Goal: Task Accomplishment & Management: Complete application form

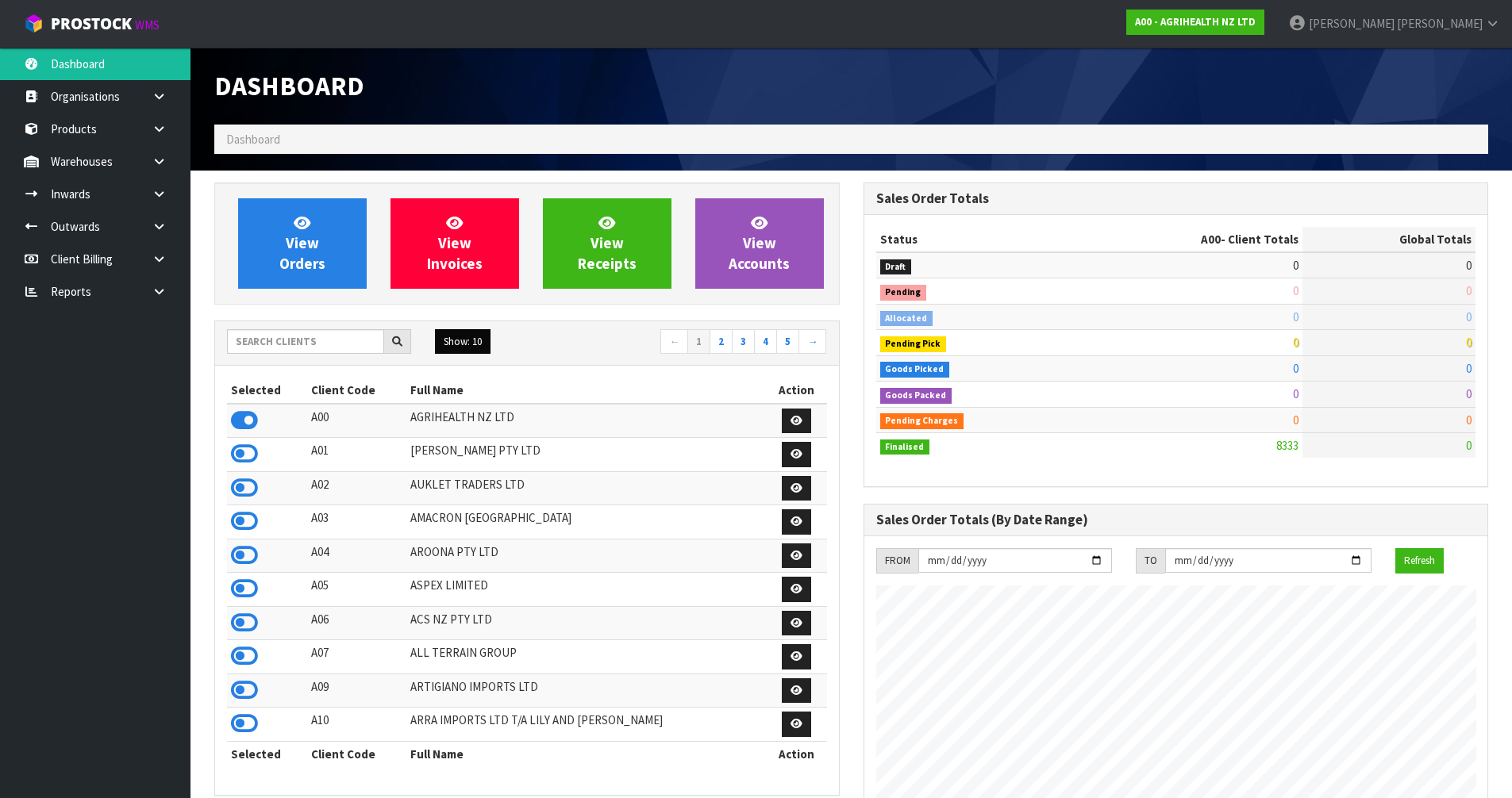
scroll to position [1202, 648]
drag, startPoint x: 284, startPoint y: 340, endPoint x: 287, endPoint y: 325, distance: 15.4
click at [285, 336] on input "text" at bounding box center [305, 341] width 157 height 25
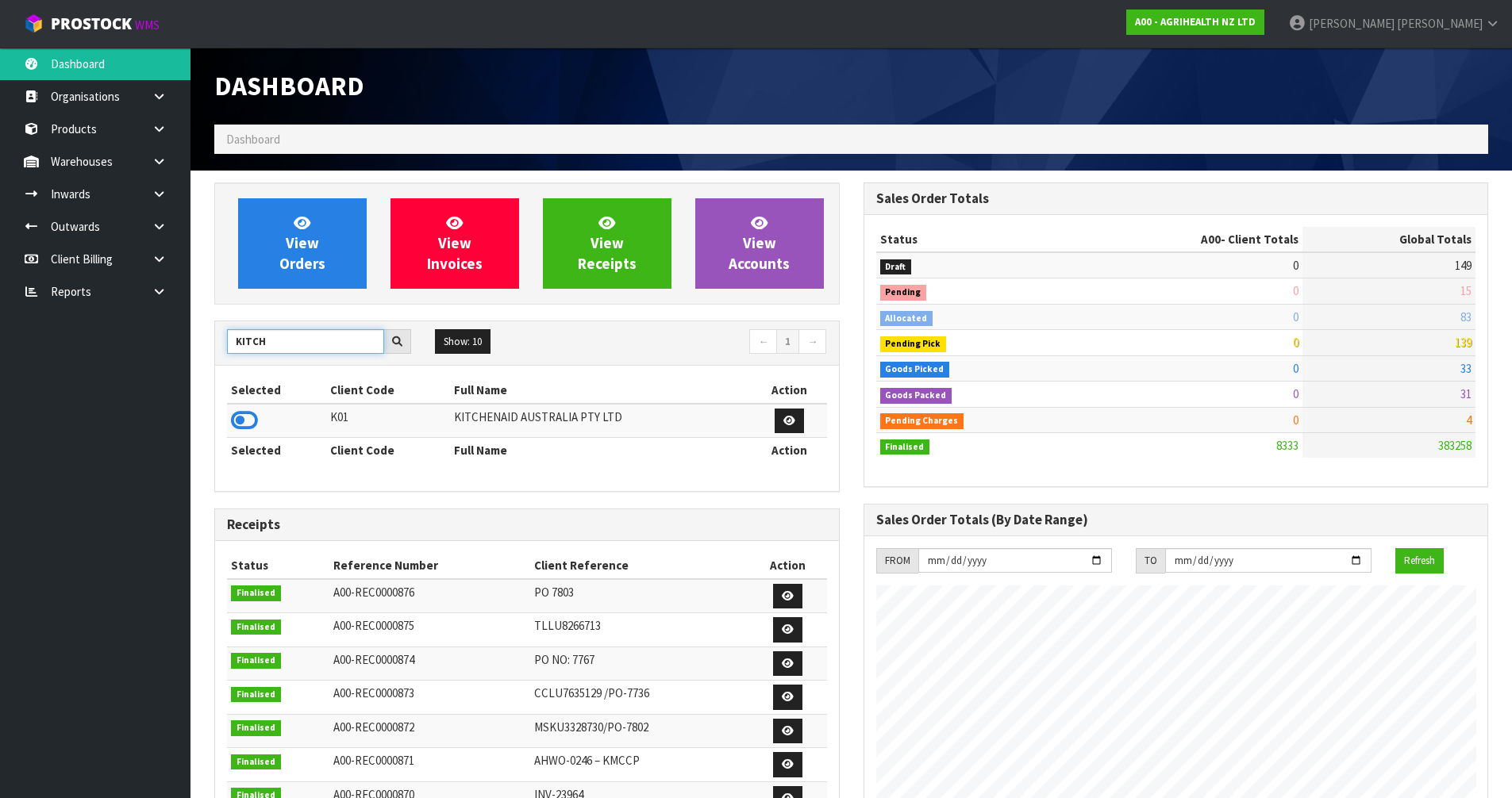
type input "KITCH"
click at [260, 425] on td at bounding box center [276, 421] width 99 height 34
click at [253, 423] on icon at bounding box center [244, 421] width 27 height 24
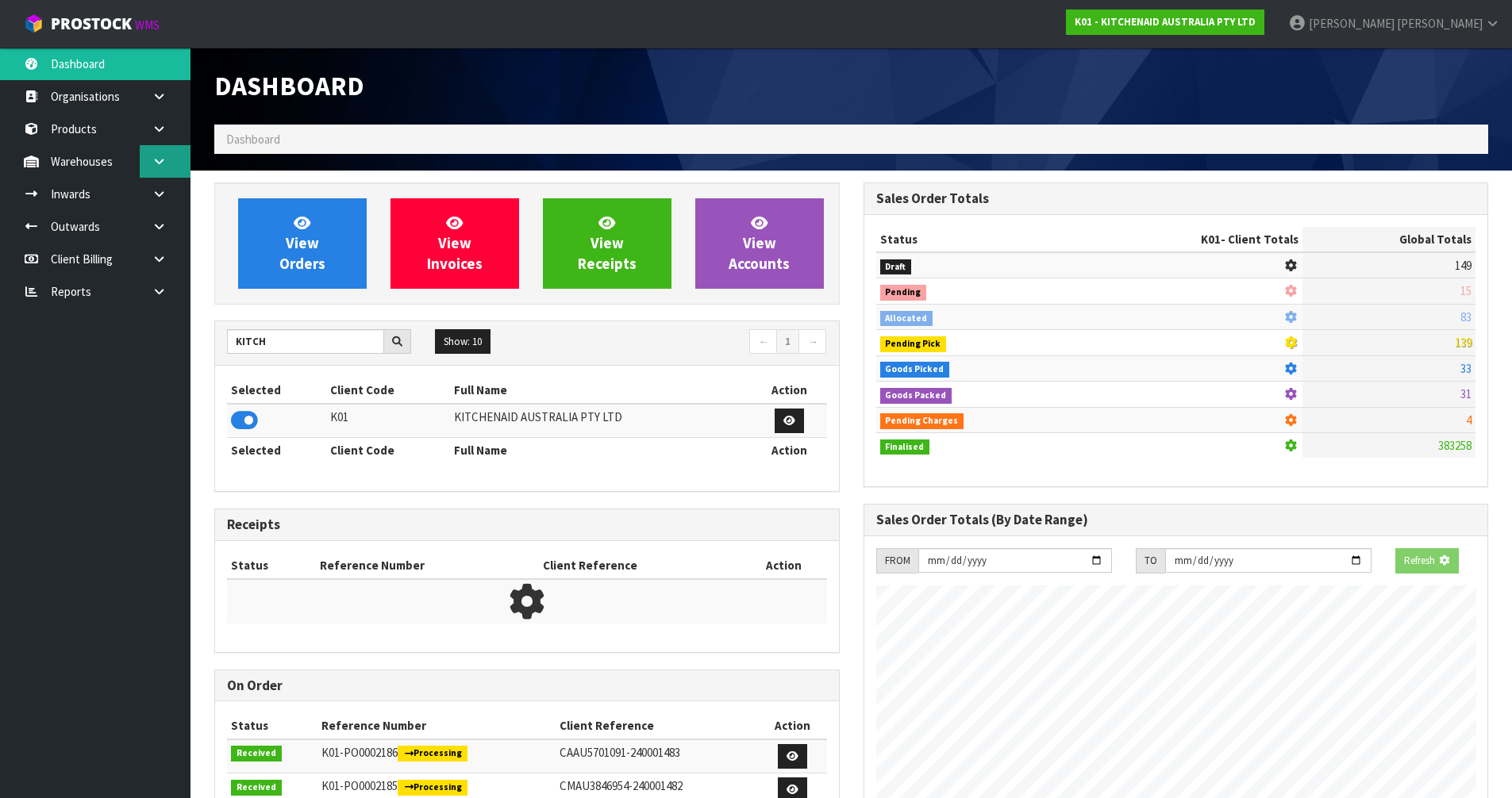
click at [171, 170] on link at bounding box center [165, 161] width 51 height 33
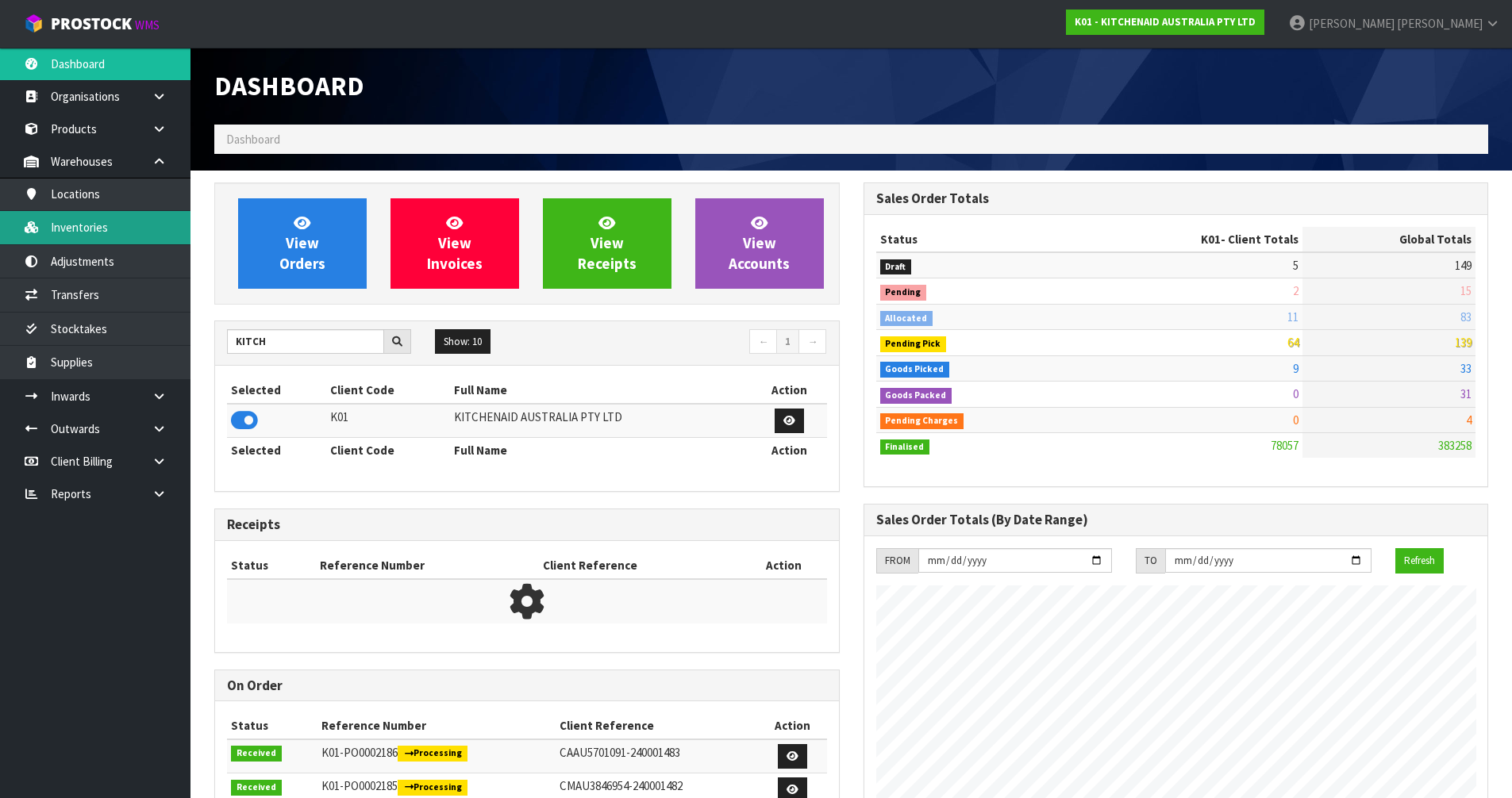
scroll to position [1202, 648]
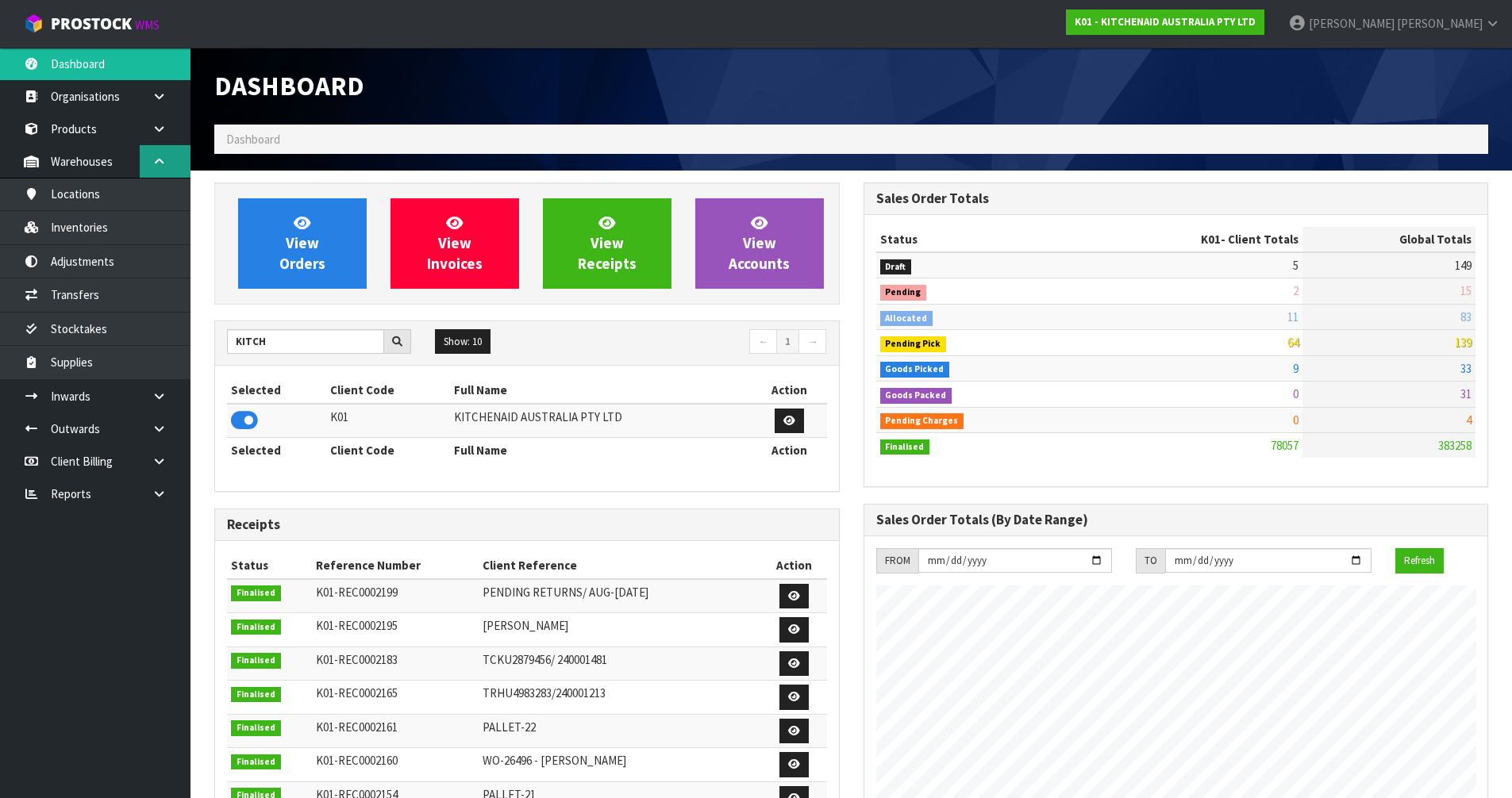
click at [147, 167] on link at bounding box center [165, 161] width 51 height 33
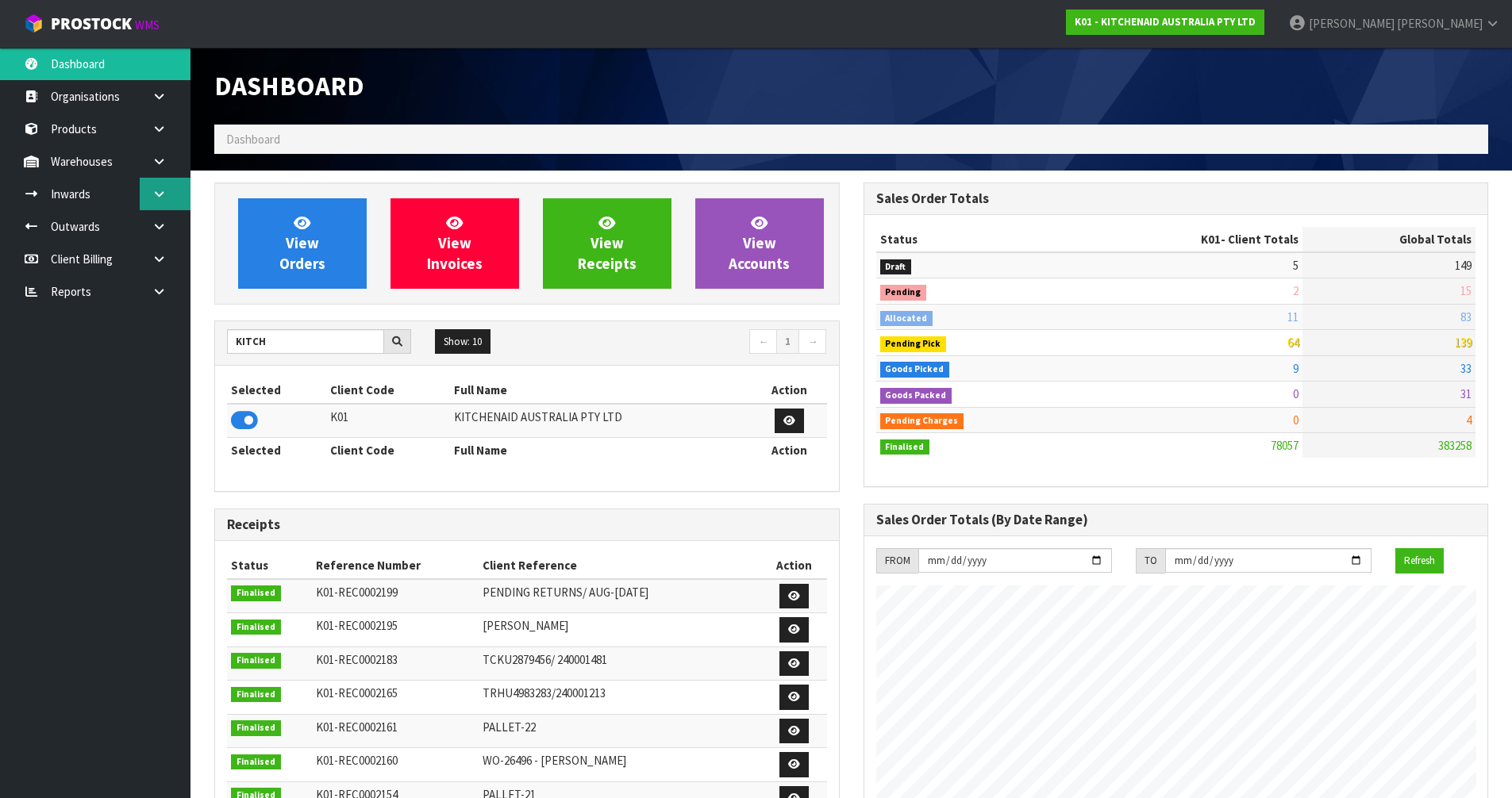
click at [163, 195] on icon at bounding box center [159, 194] width 15 height 12
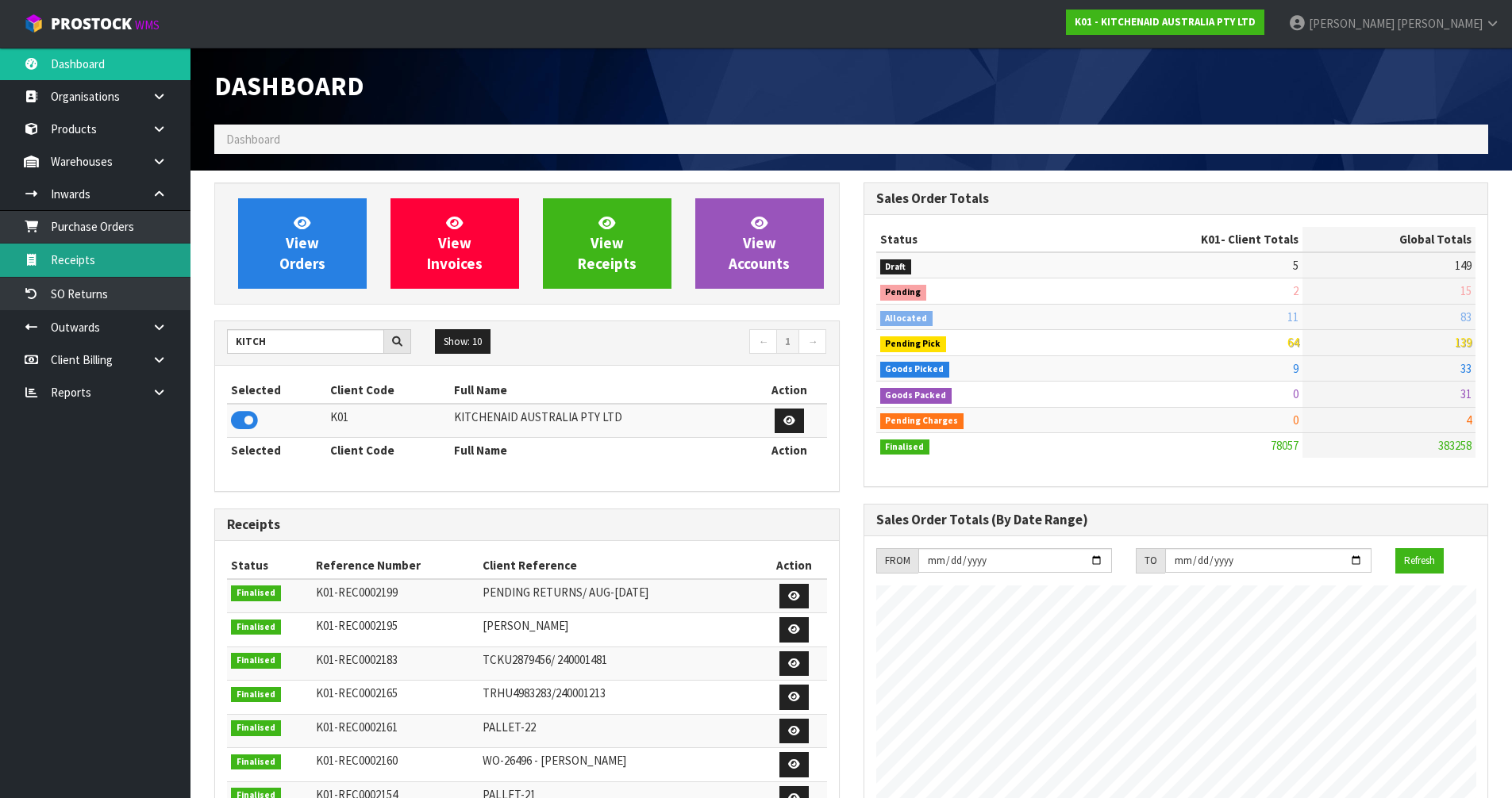
click at [118, 248] on link "Receipts" at bounding box center [95, 260] width 190 height 33
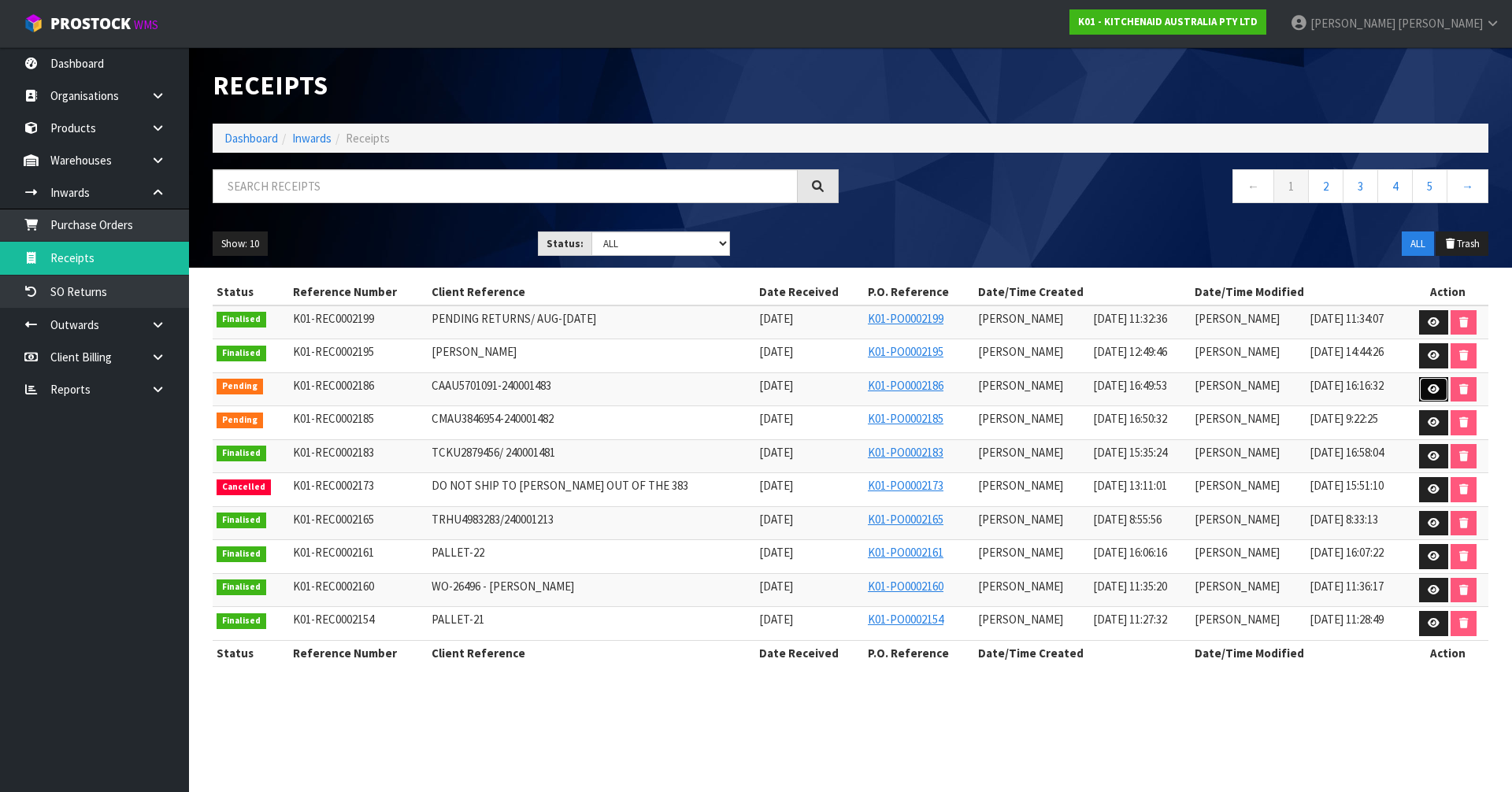
click at [1433, 396] on link at bounding box center [1433, 389] width 29 height 25
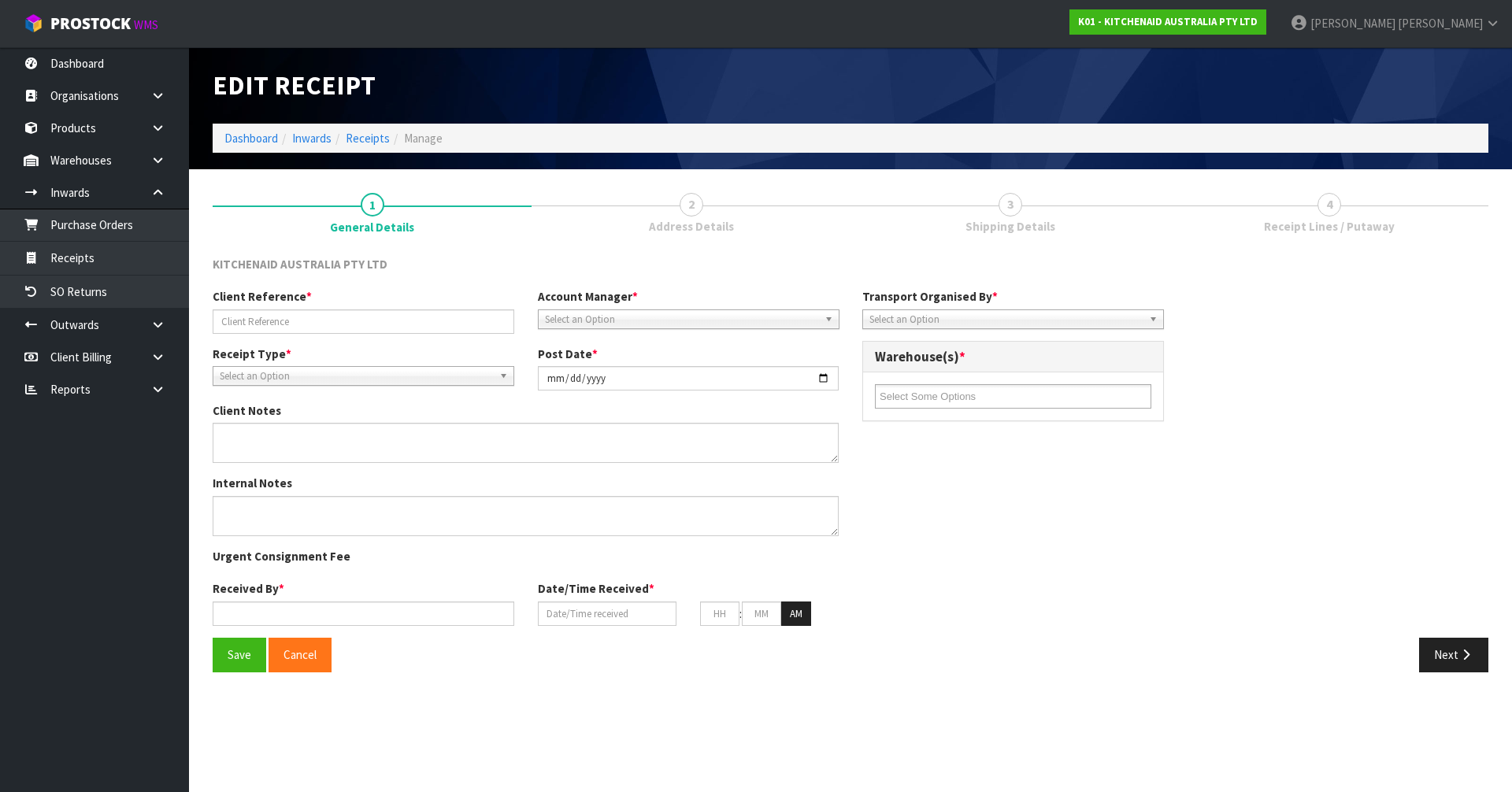
type input "CAAU5701091-240001483"
type input "[DATE]"
type input "[PERSON_NAME]"
type input "[DATE]"
type input "04"
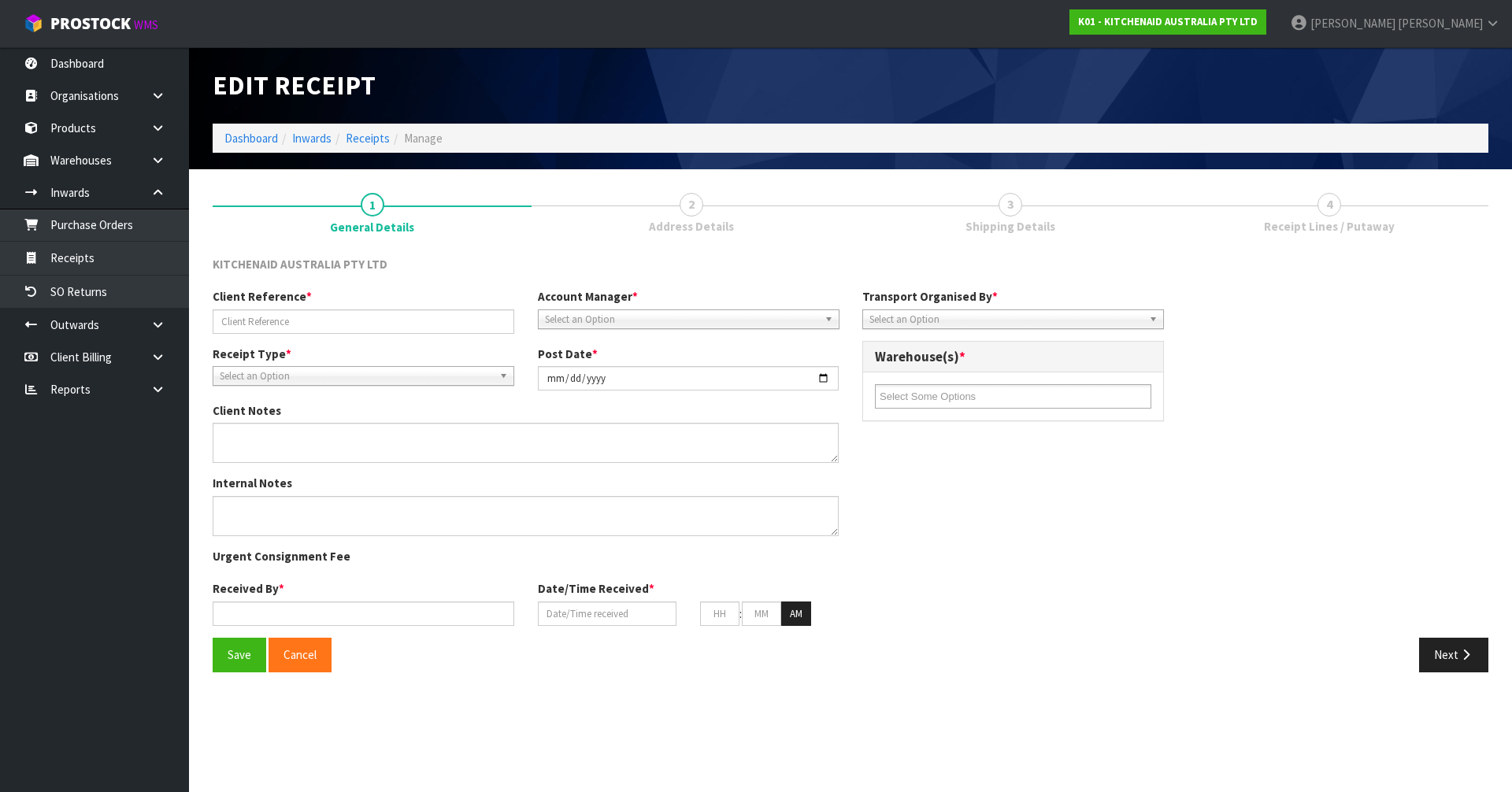
type input "49"
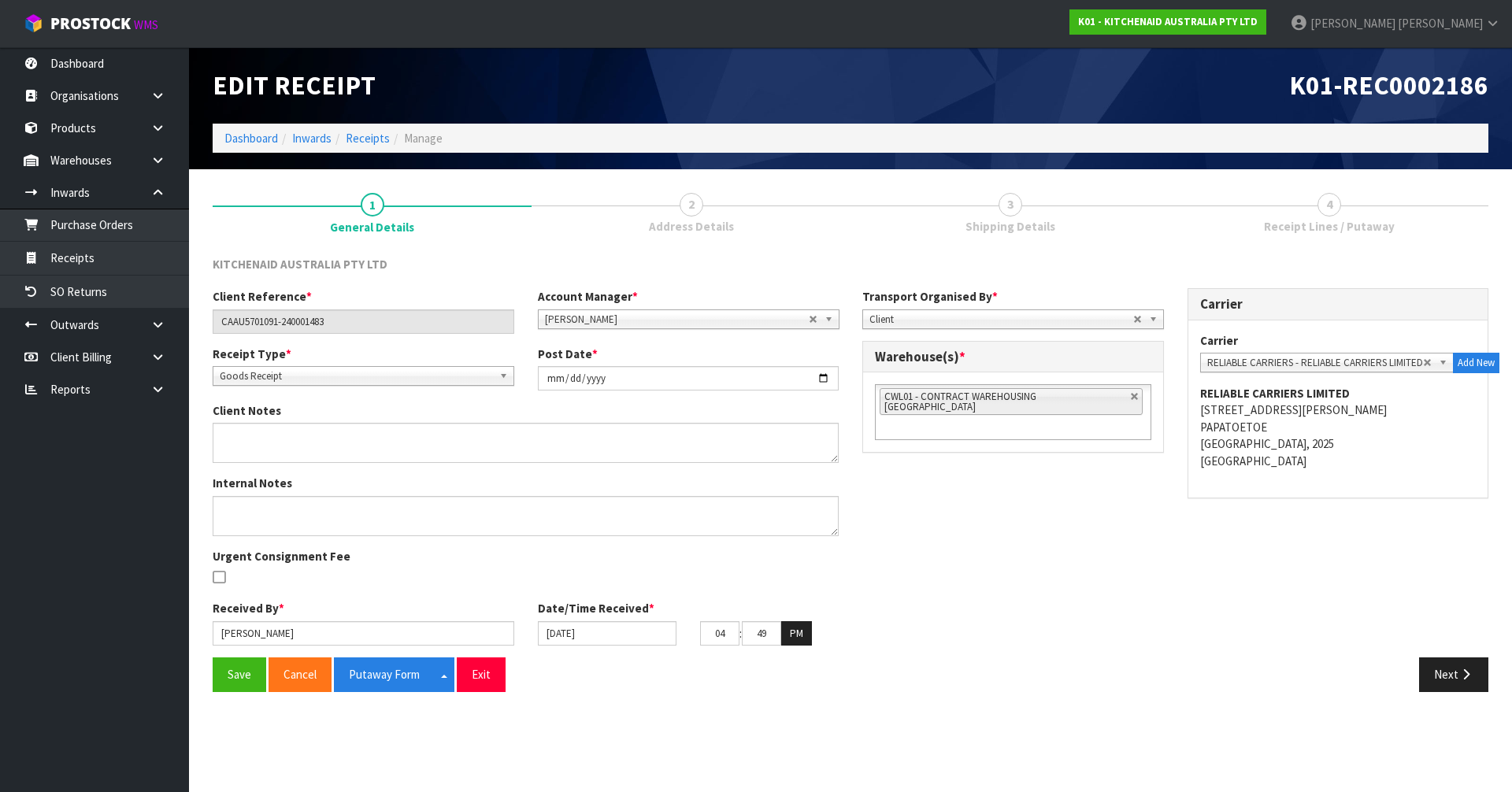
click at [1413, 679] on div "Next" at bounding box center [1175, 675] width 650 height 34
click at [1423, 681] on button "Next" at bounding box center [1453, 675] width 69 height 34
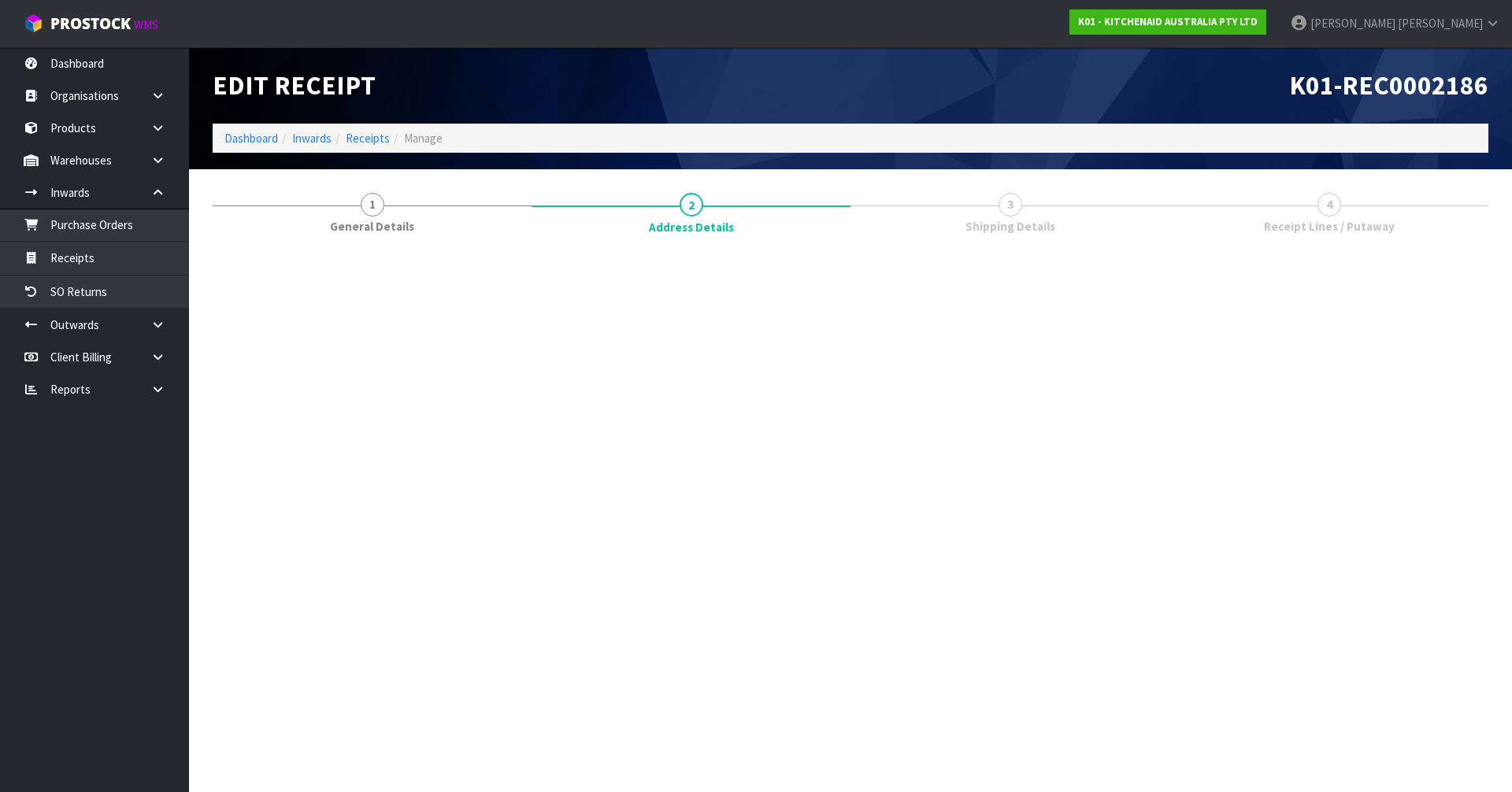
click at [1440, 680] on section "Edit Receipt K01-REC0002186 Dashboard Inwards Receipts Manage 1 General Details…" at bounding box center [756, 396] width 1512 height 792
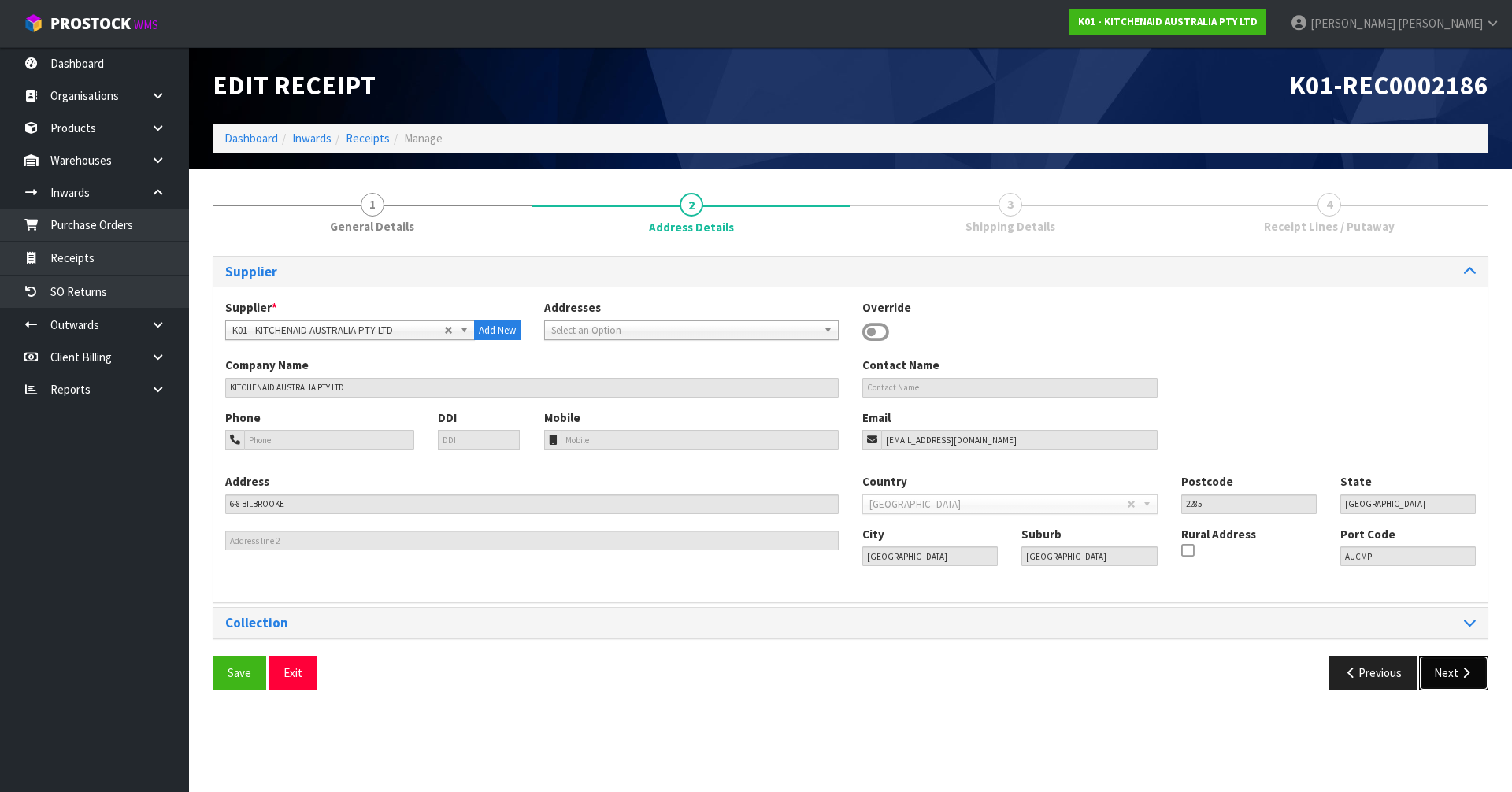
click at [1440, 680] on button "Next" at bounding box center [1453, 673] width 69 height 34
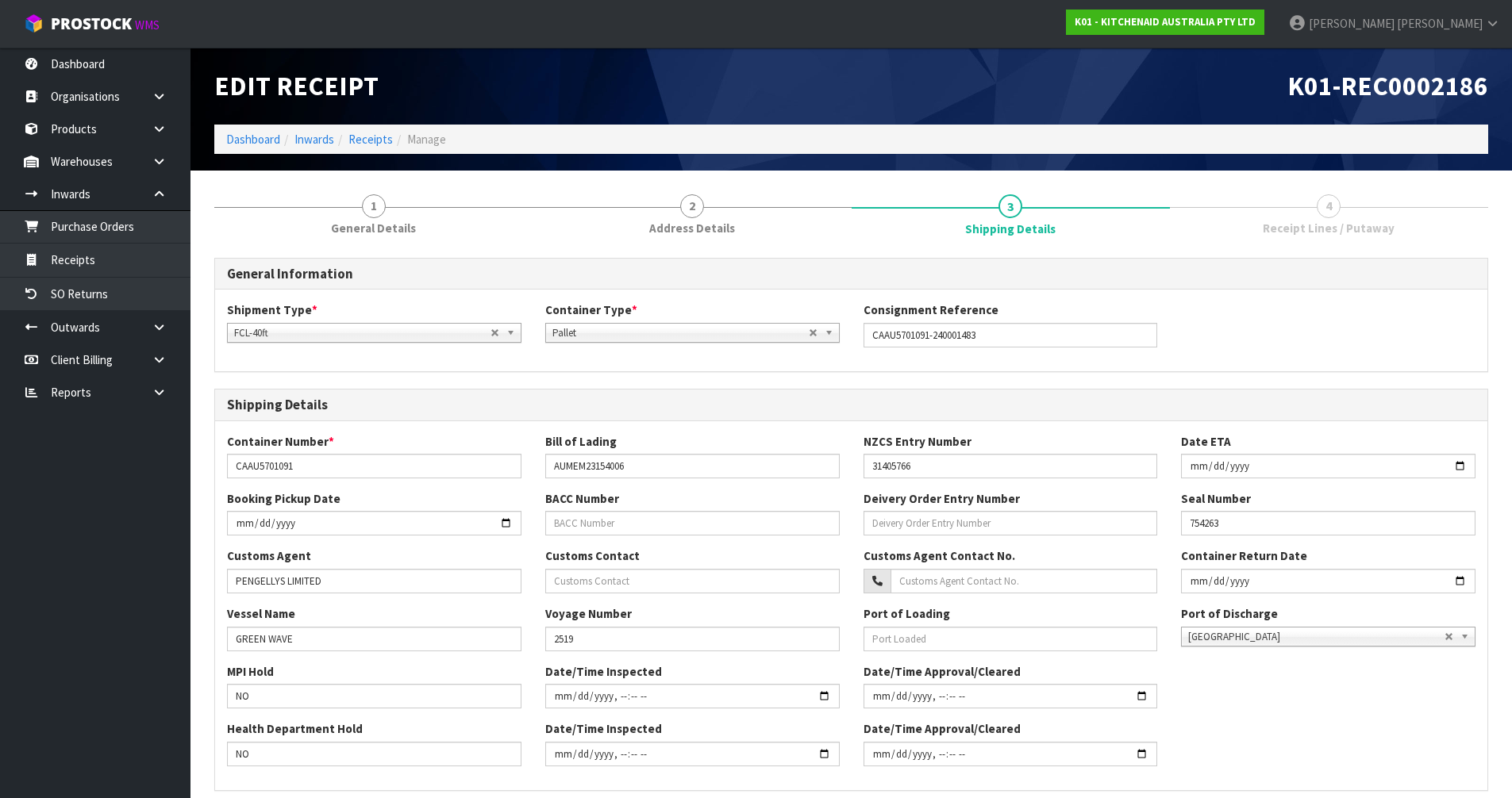
click at [1451, 685] on div "MPI Hold NO Date/Time Inspected Date/Time Approval/Cleared" at bounding box center [851, 691] width 1272 height 57
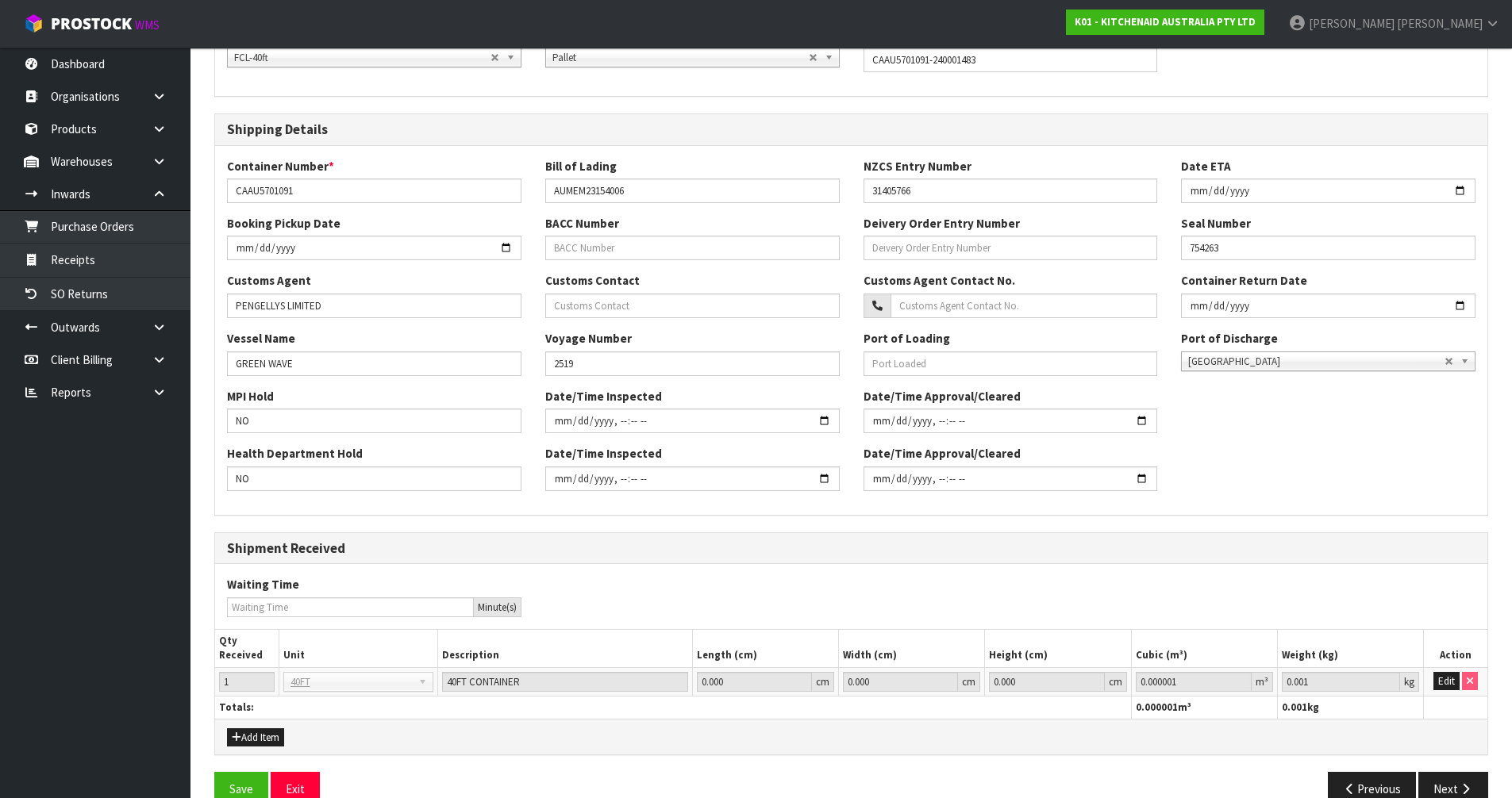
scroll to position [308, 0]
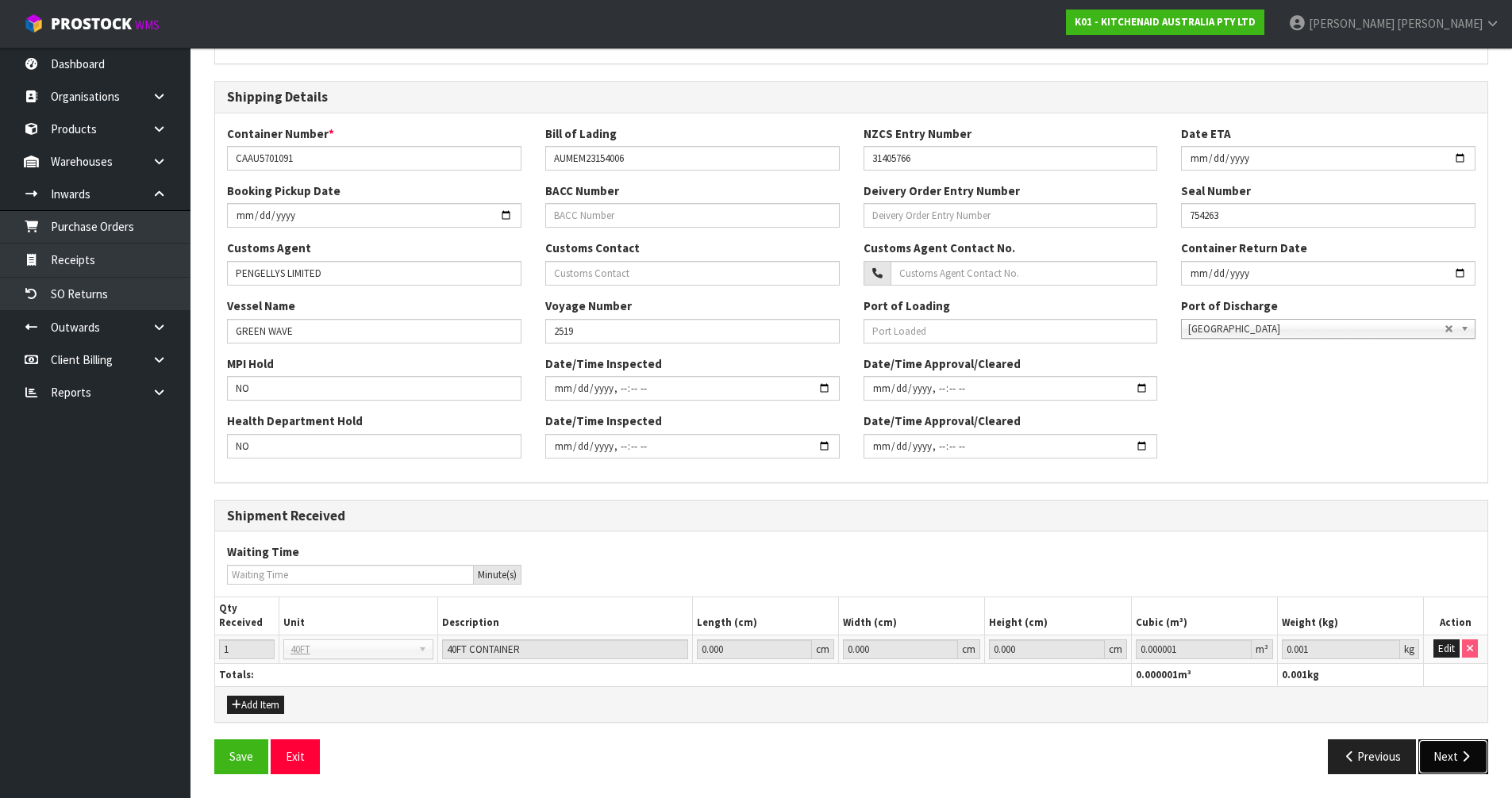
click at [1457, 751] on button "Next" at bounding box center [1453, 757] width 70 height 34
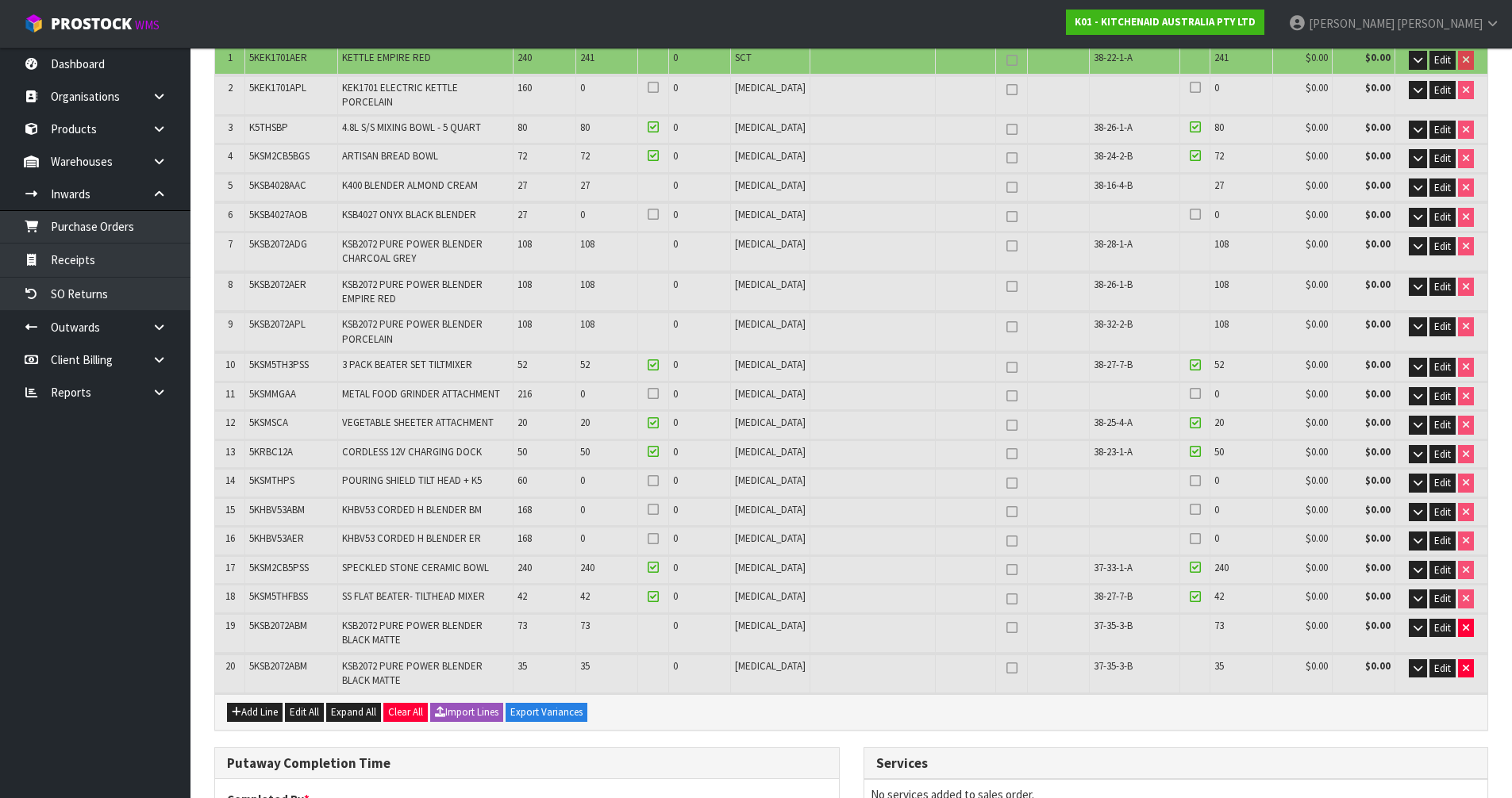
scroll to position [317, 0]
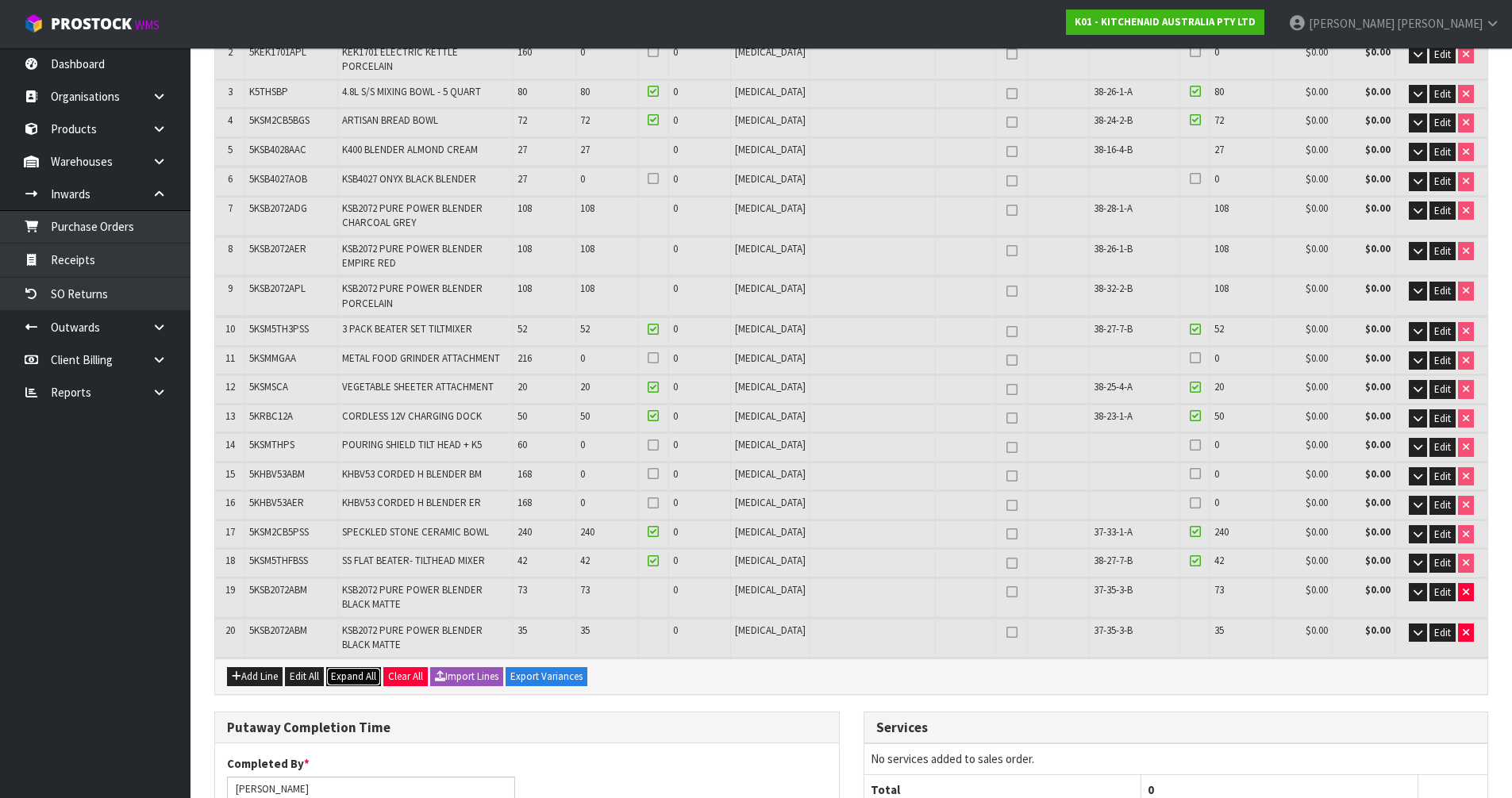
click at [355, 670] on span "Expand All" at bounding box center [353, 676] width 45 height 13
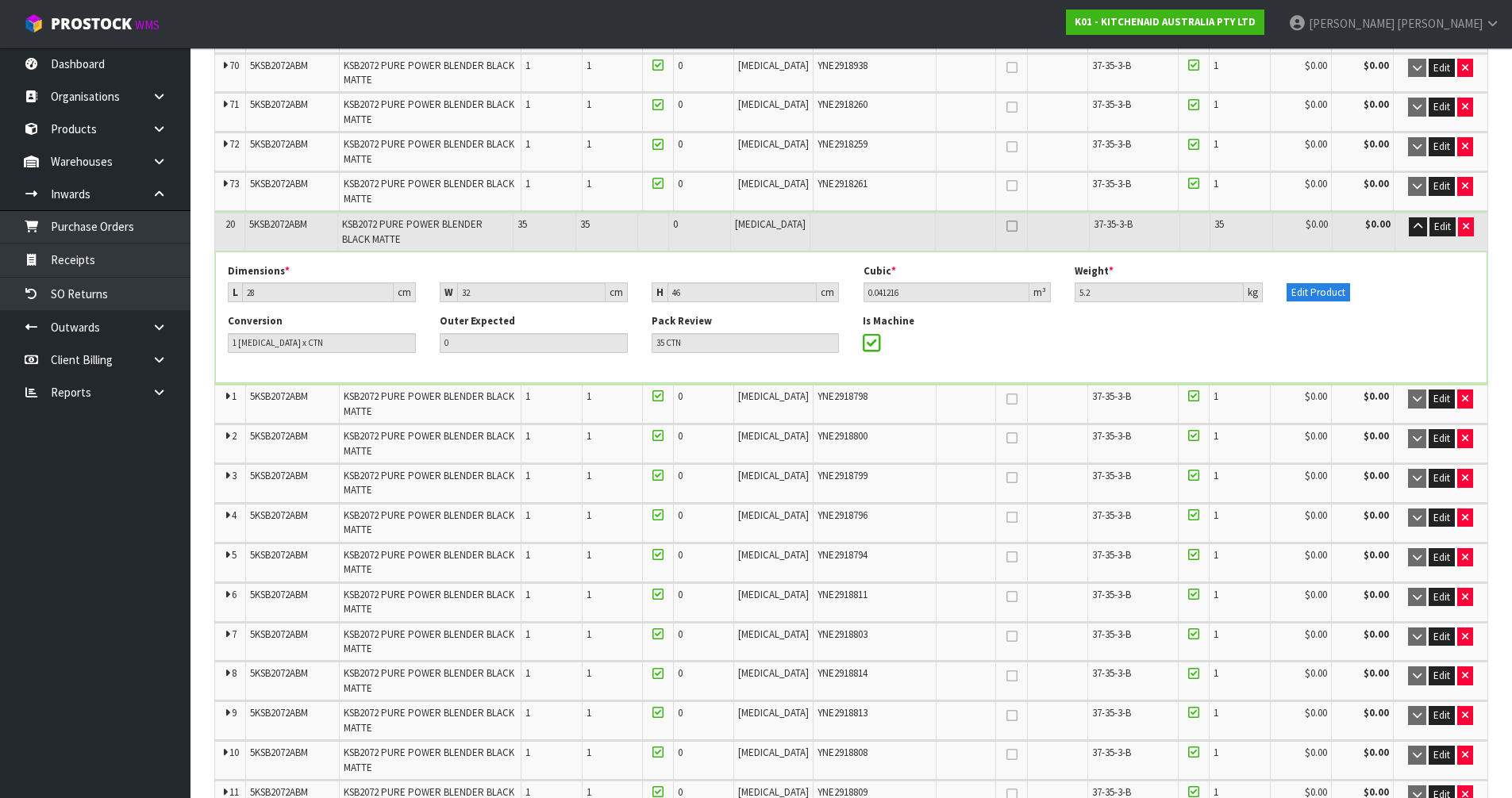
scroll to position [26592, 0]
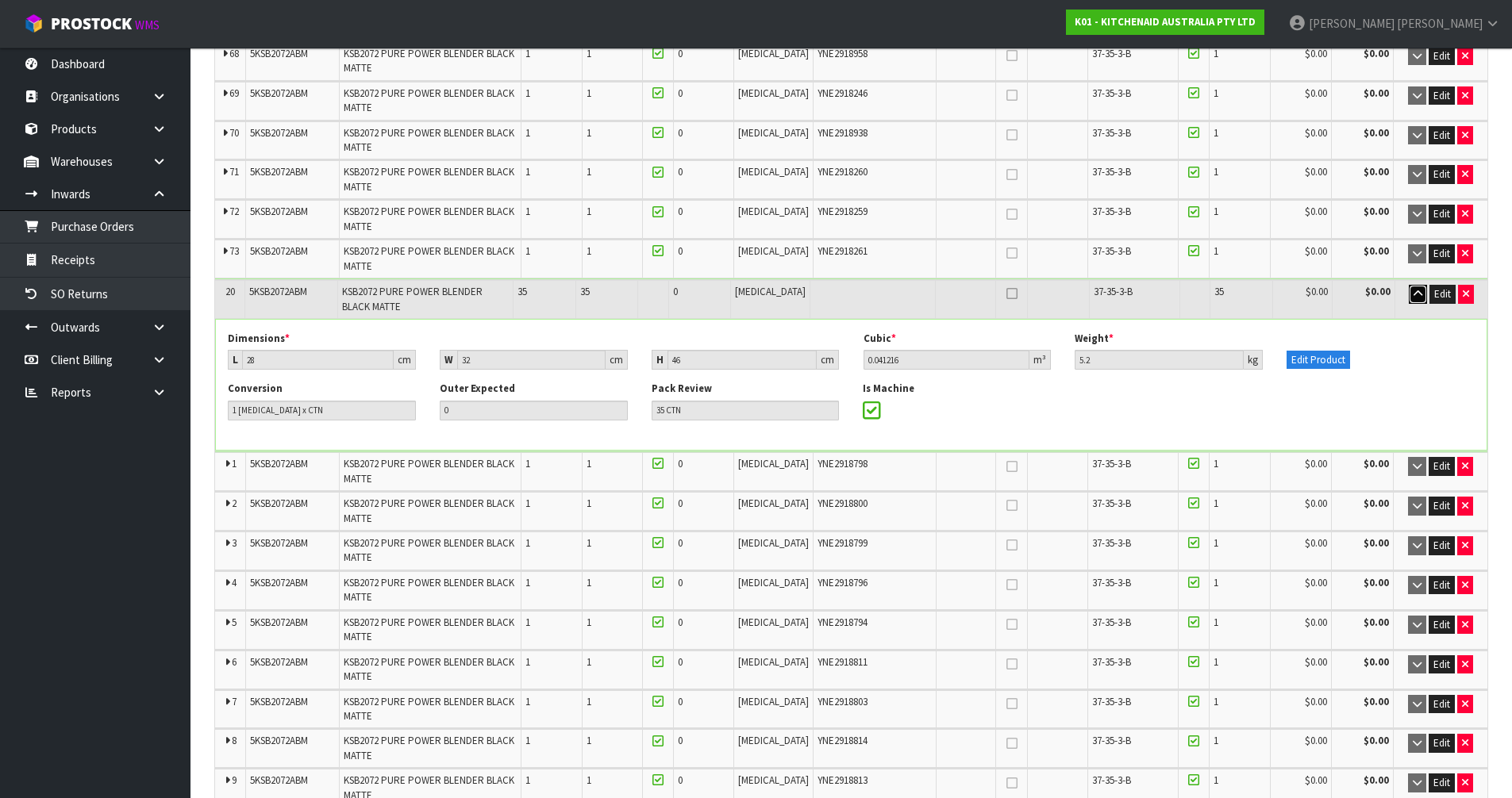
click at [1417, 289] on icon "button" at bounding box center [1417, 294] width 9 height 10
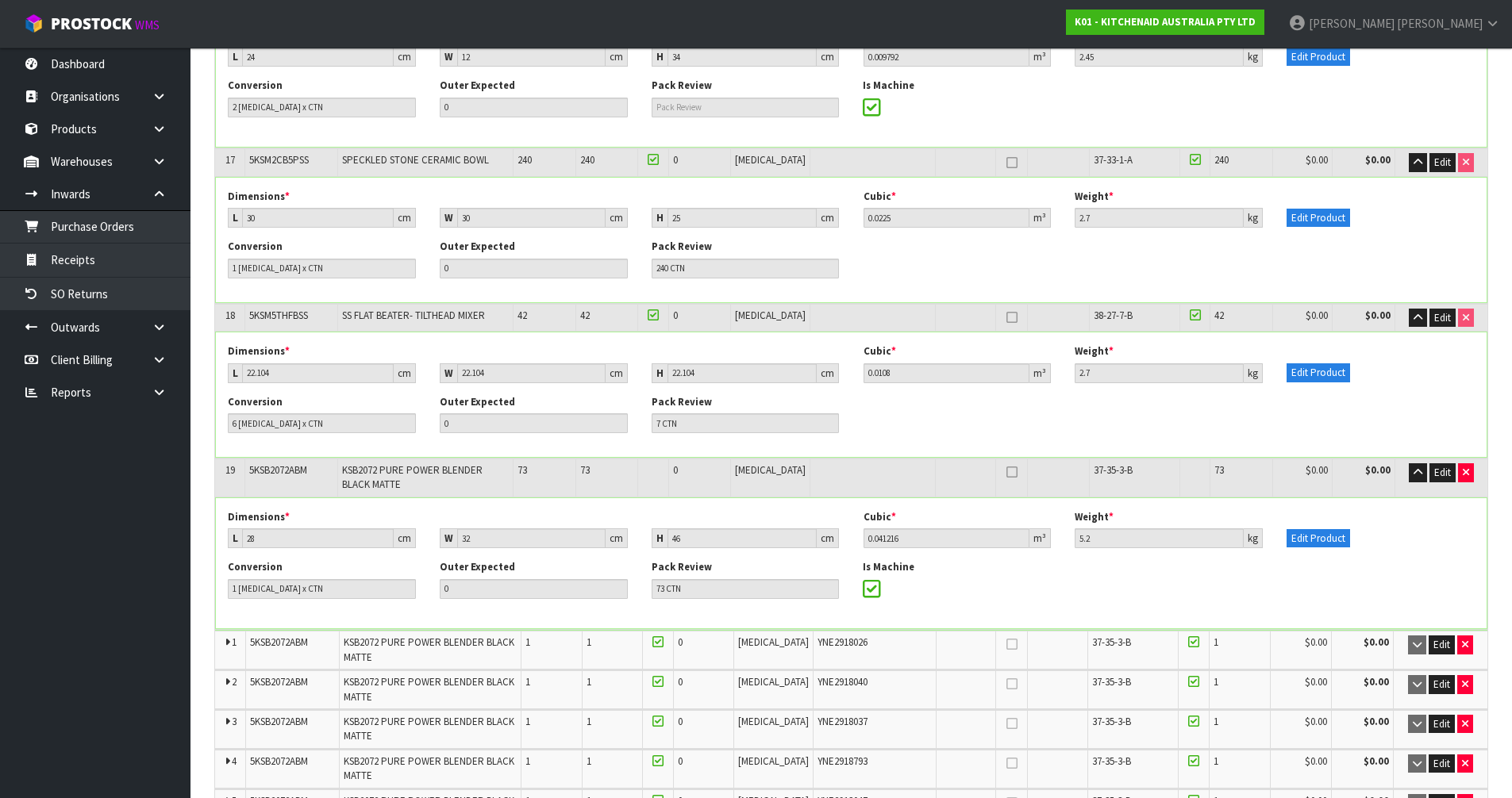
scroll to position [23338, 0]
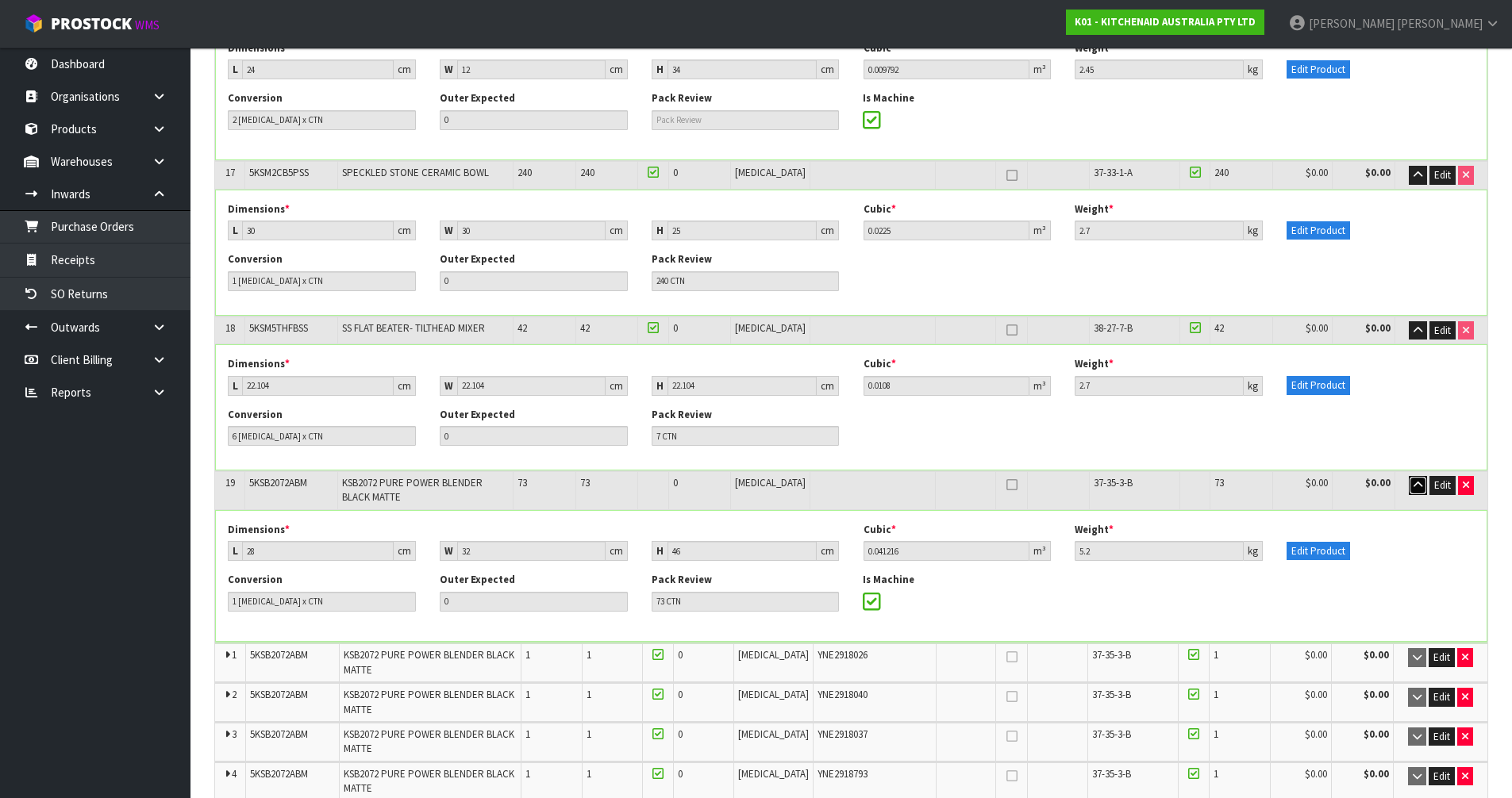
click at [1421, 483] on button "button" at bounding box center [1418, 485] width 18 height 19
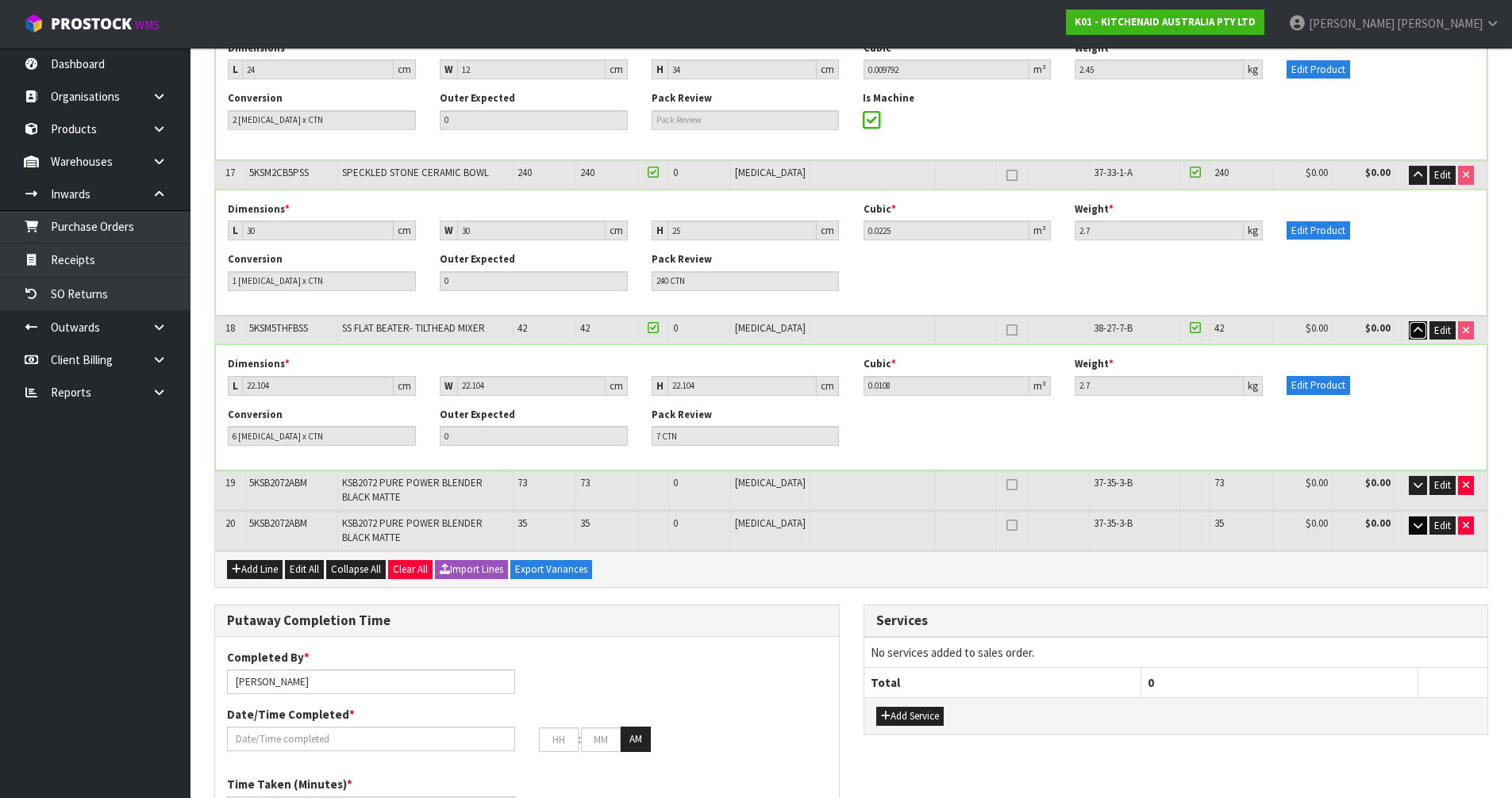
click at [1421, 325] on button "button" at bounding box center [1418, 330] width 18 height 19
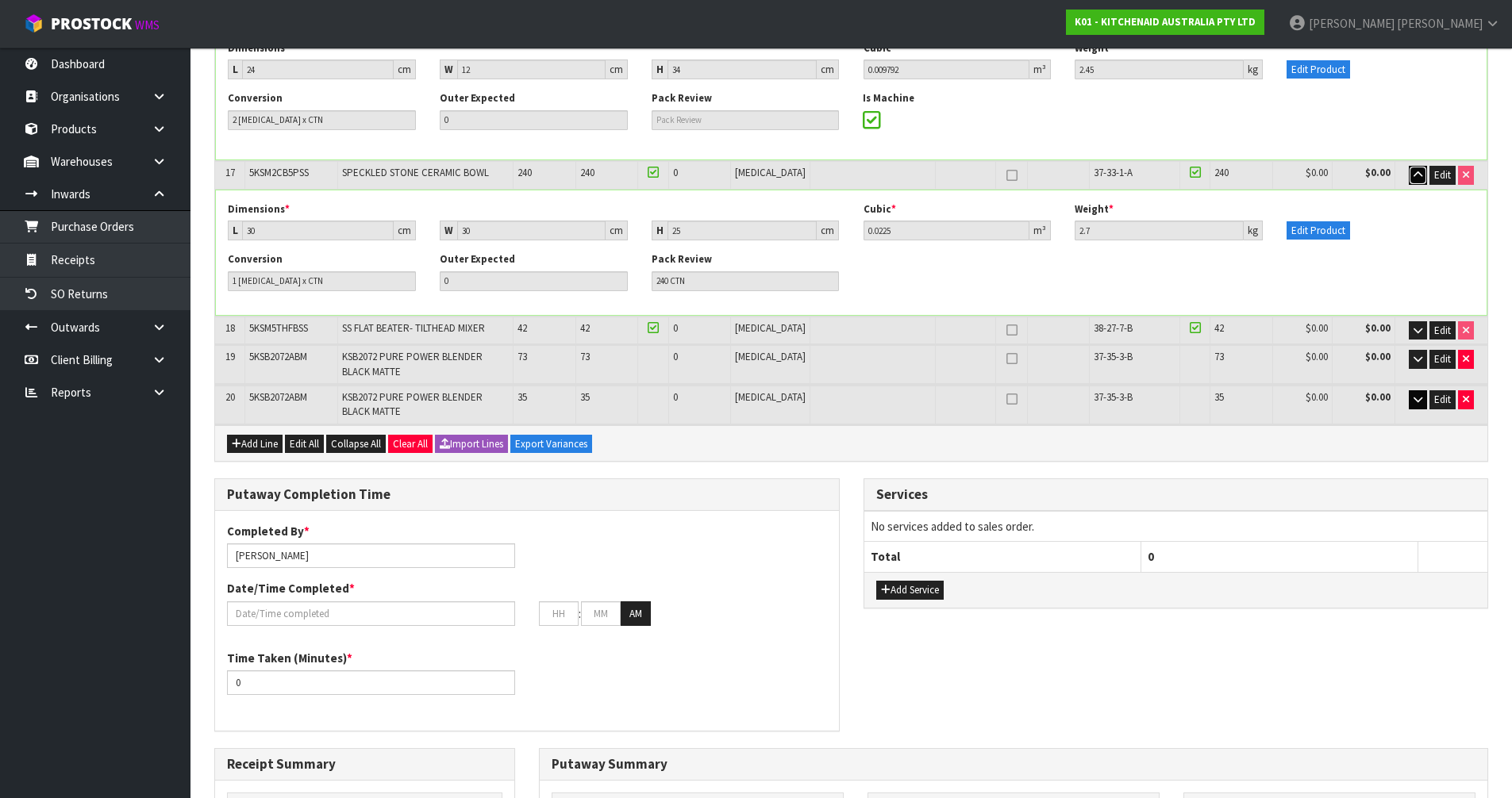
click at [1421, 166] on button "button" at bounding box center [1418, 175] width 18 height 19
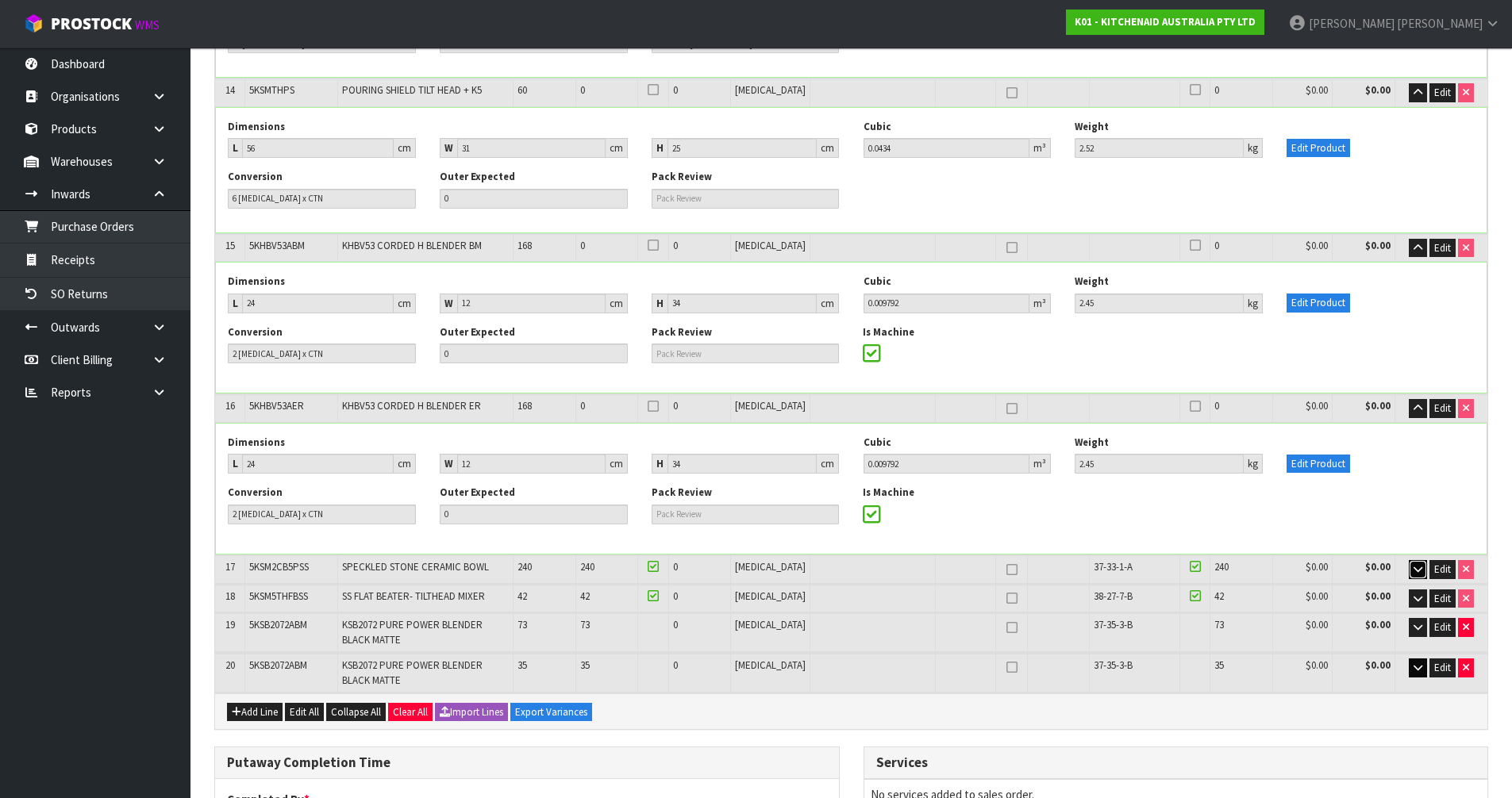
scroll to position [22941, 0]
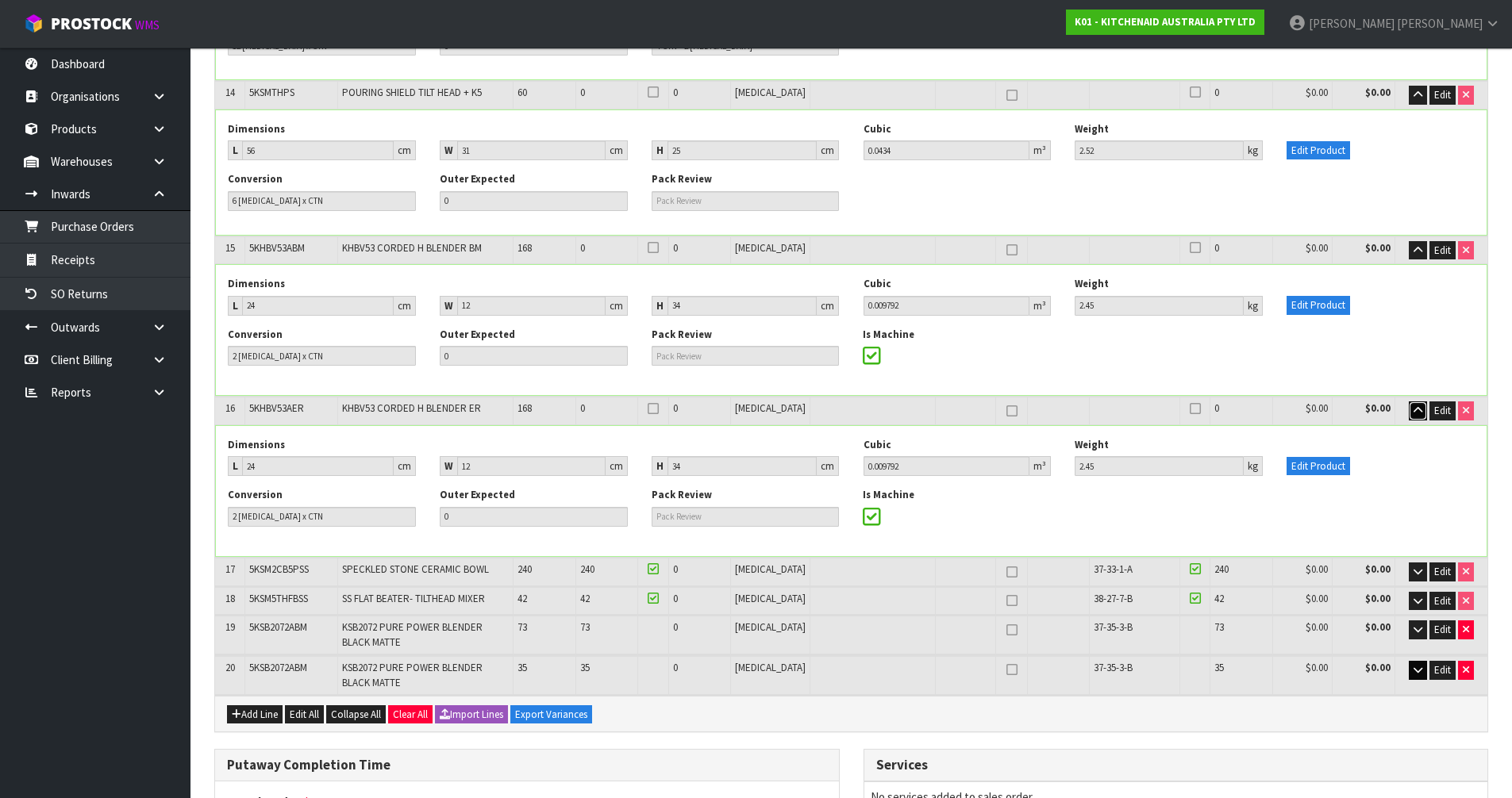
click at [1424, 402] on button "button" at bounding box center [1418, 411] width 18 height 19
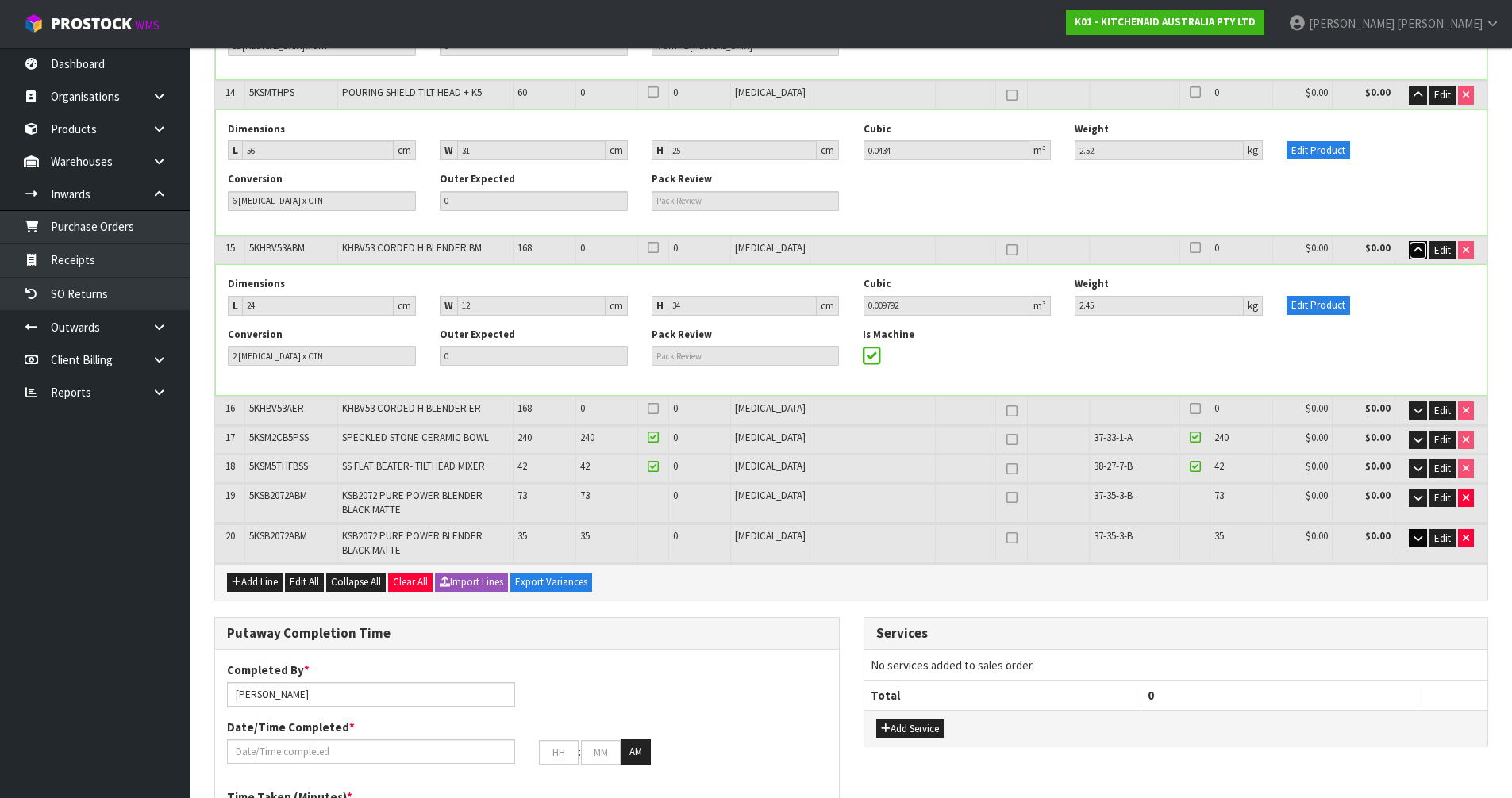
click at [1413, 245] on icon "button" at bounding box center [1417, 250] width 9 height 10
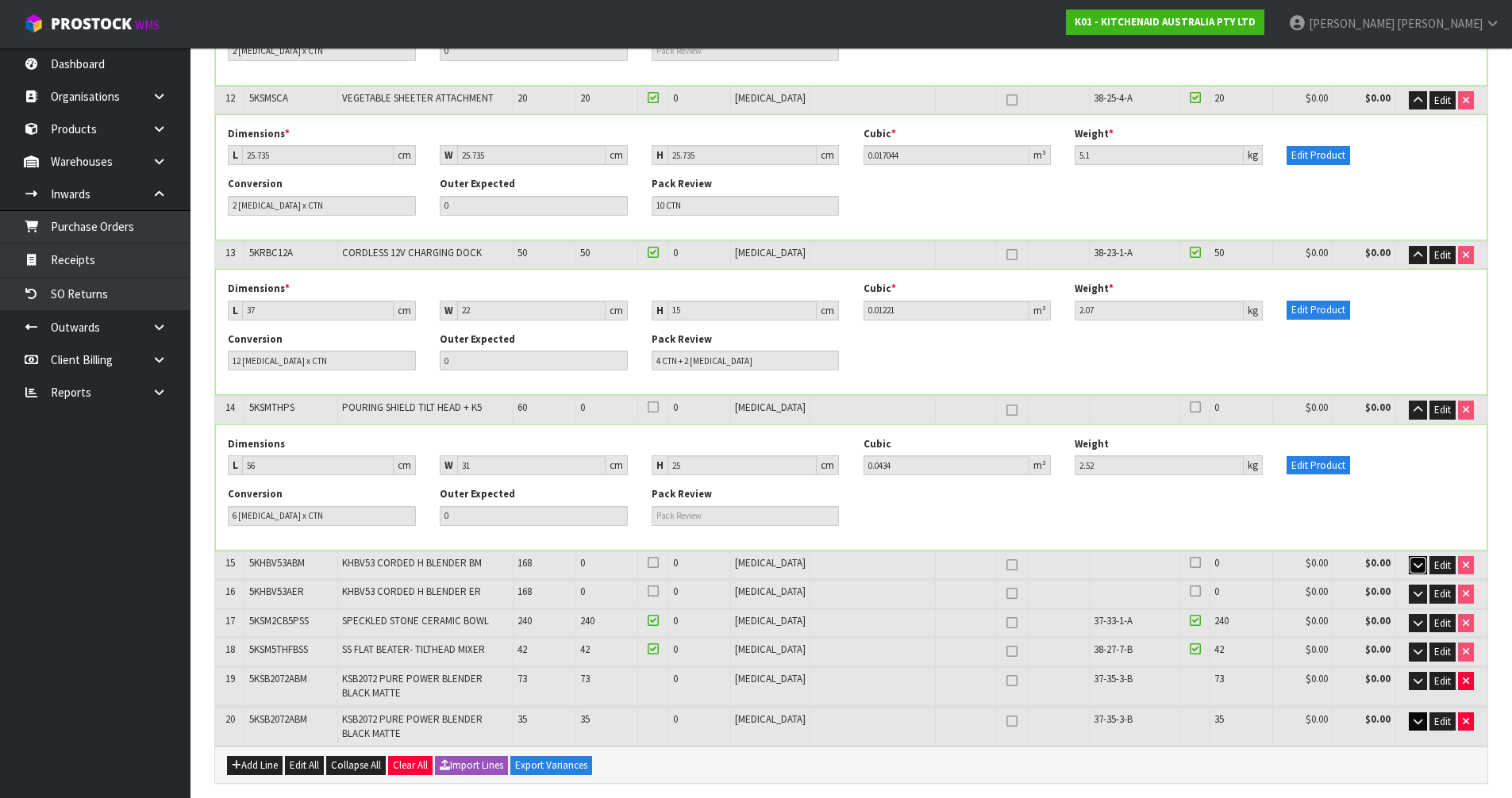
scroll to position [22624, 0]
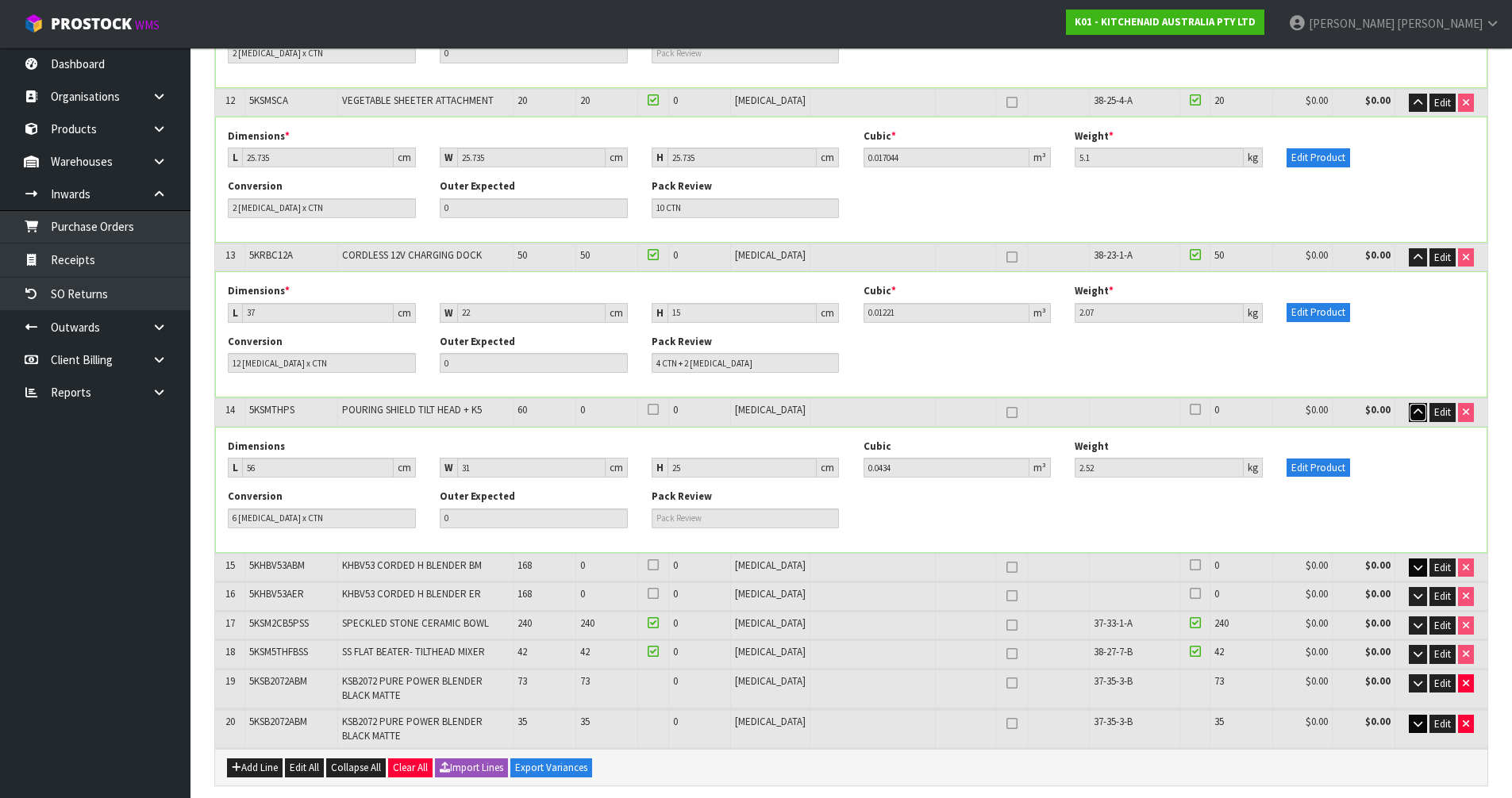
click at [1414, 407] on icon "button" at bounding box center [1417, 412] width 9 height 10
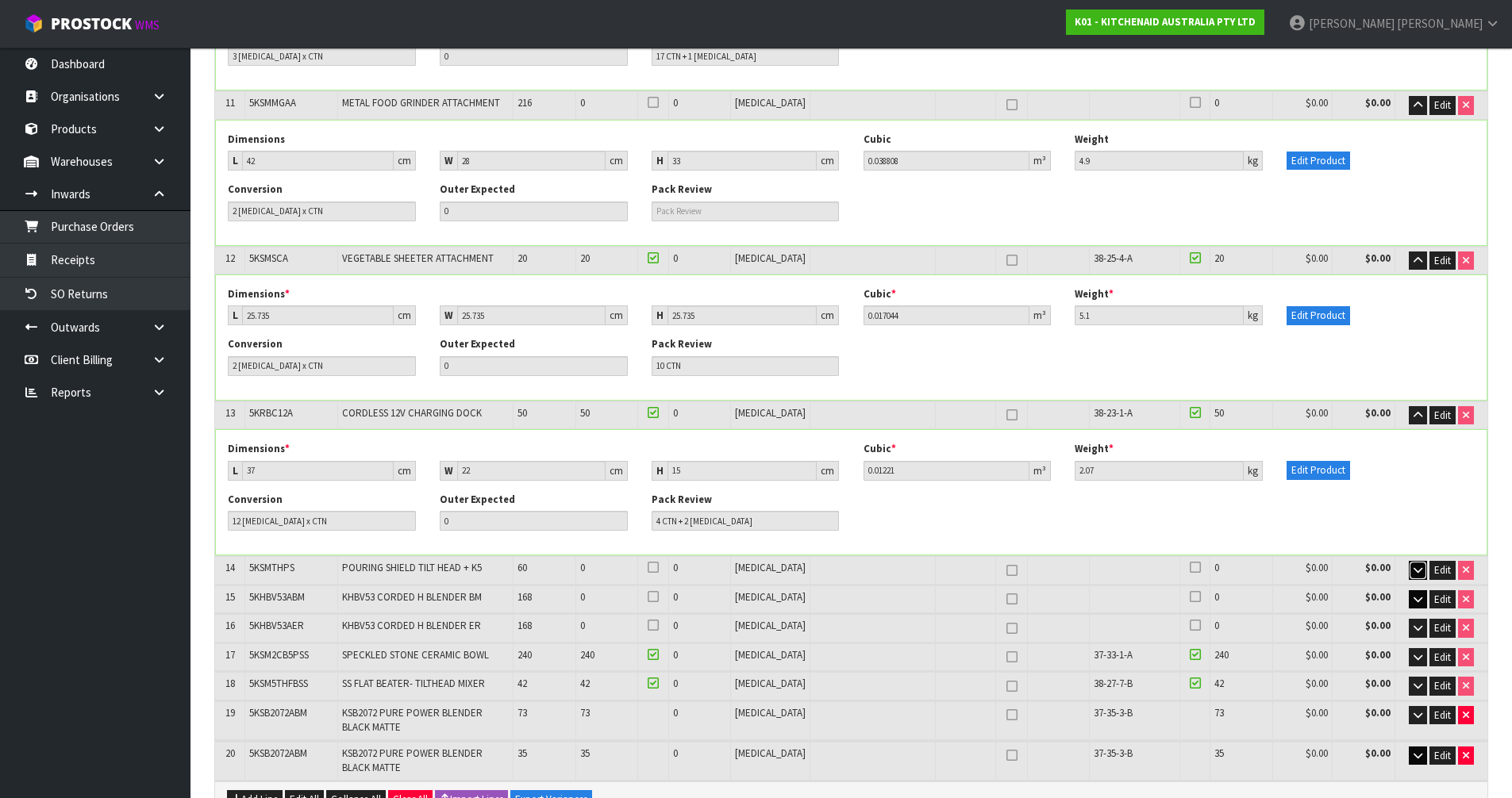
scroll to position [22465, 0]
click at [1417, 411] on icon "button" at bounding box center [1417, 416] width 9 height 10
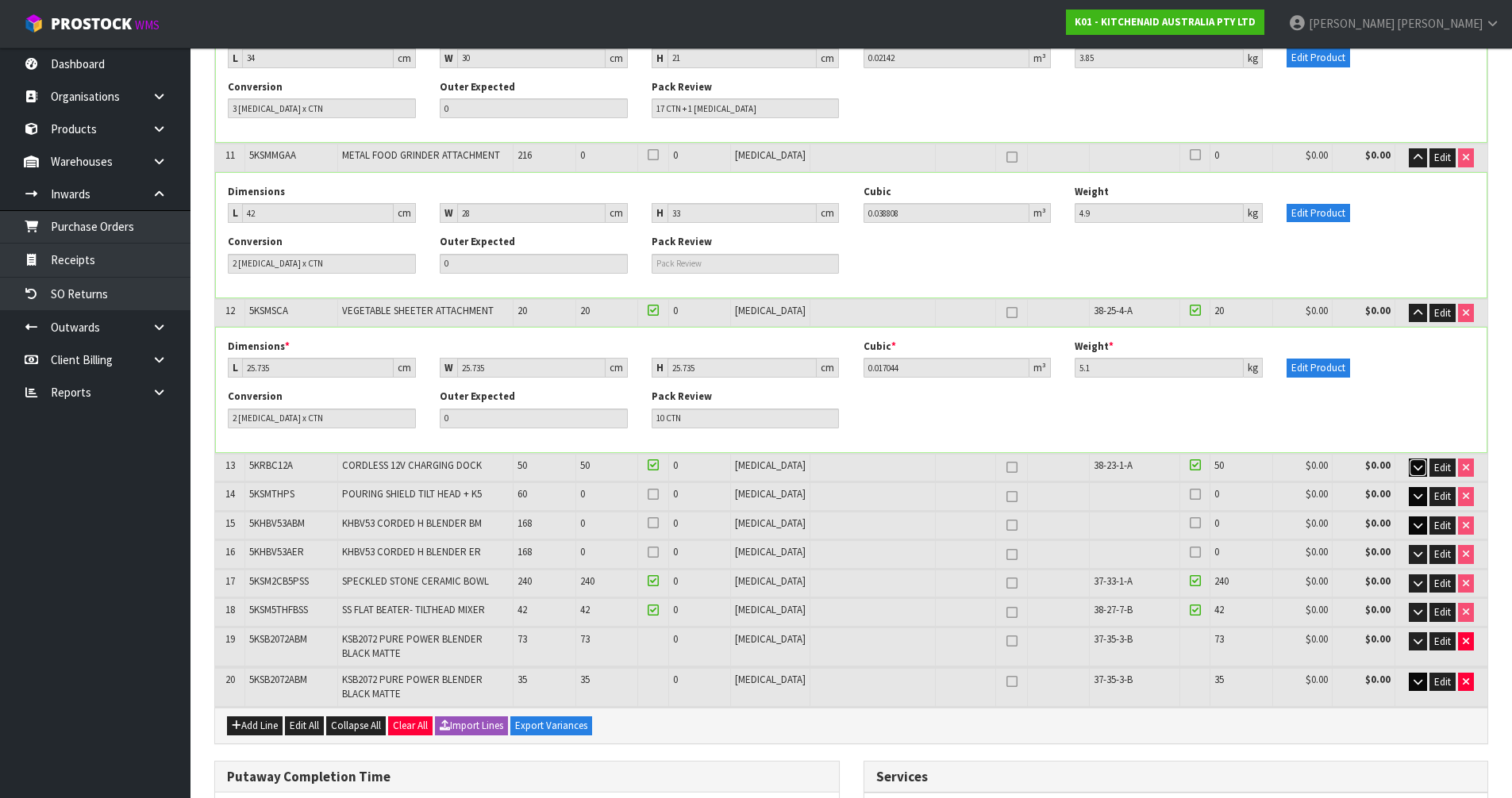
scroll to position [22386, 0]
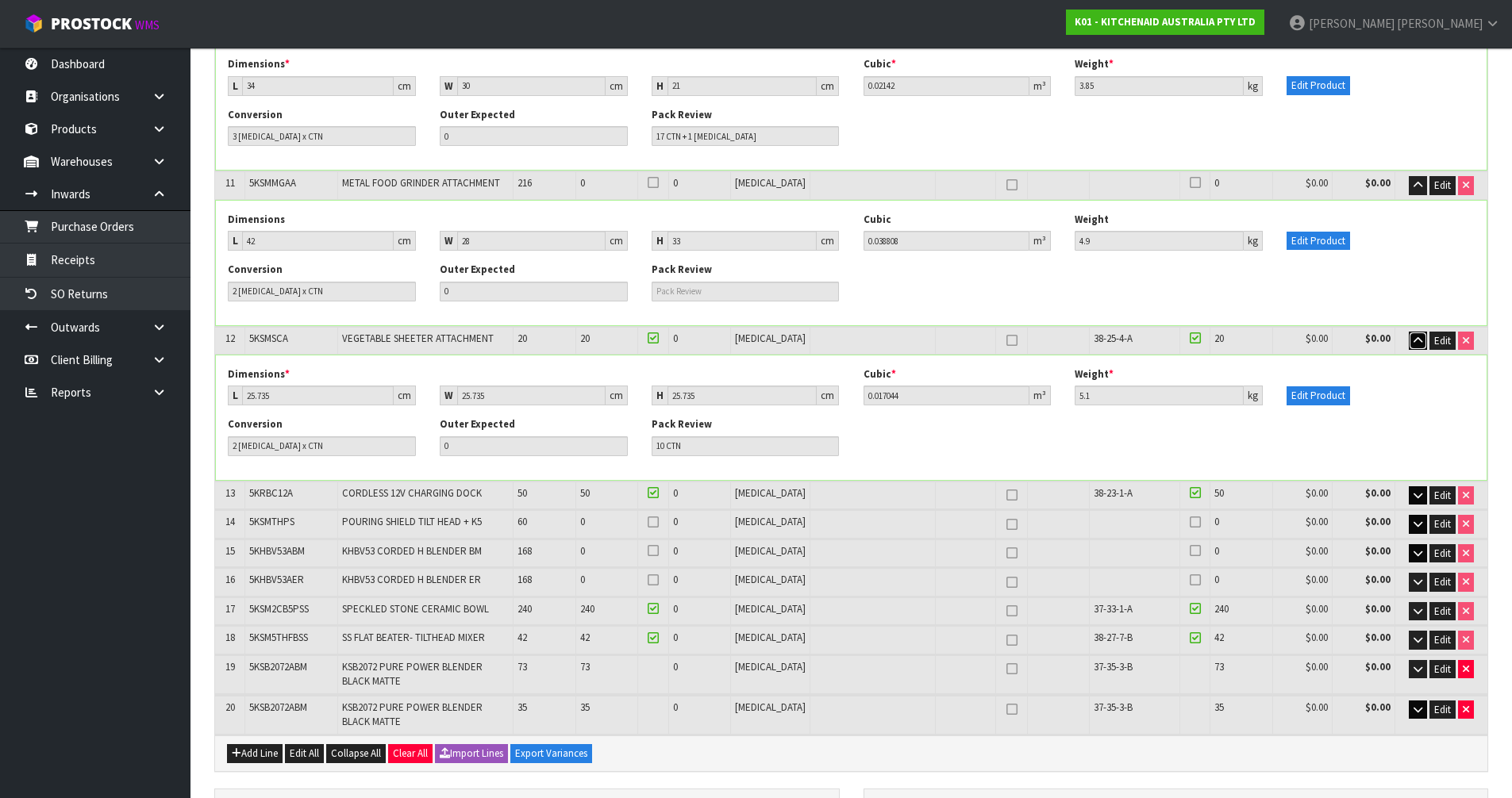
click at [1421, 336] on icon "button" at bounding box center [1417, 341] width 9 height 10
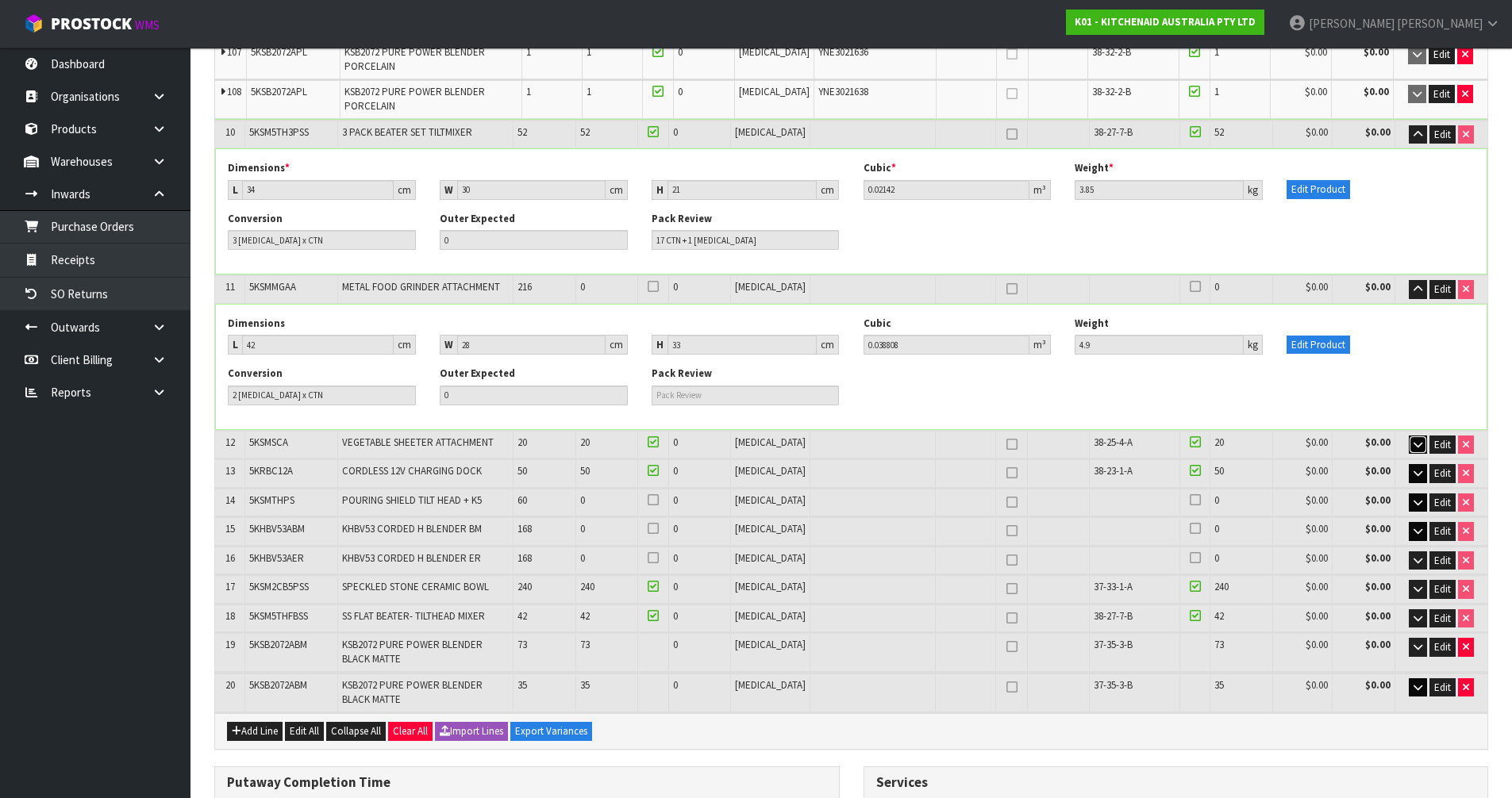
scroll to position [22227, 0]
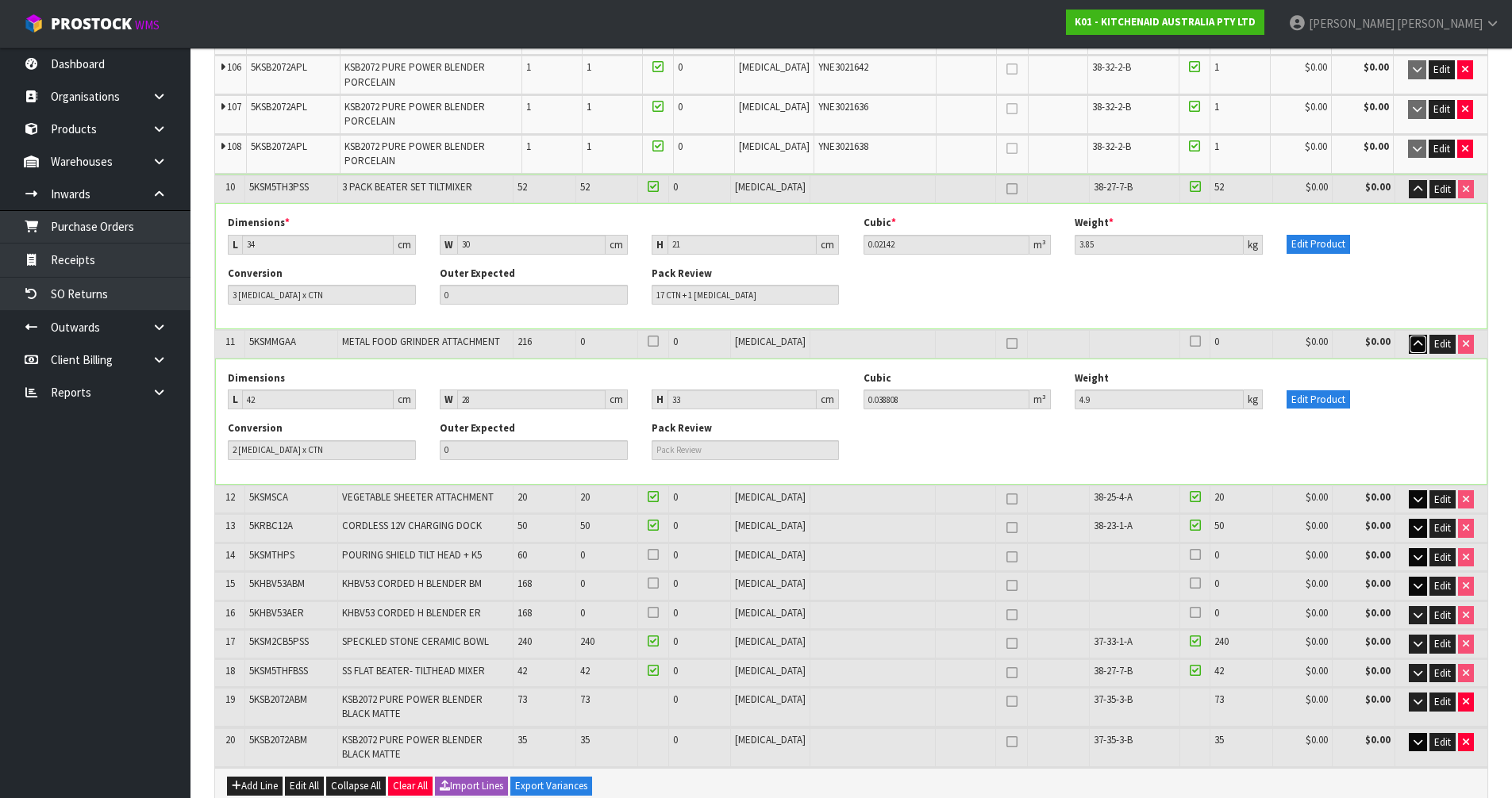
click at [1416, 339] on icon "button" at bounding box center [1417, 344] width 9 height 10
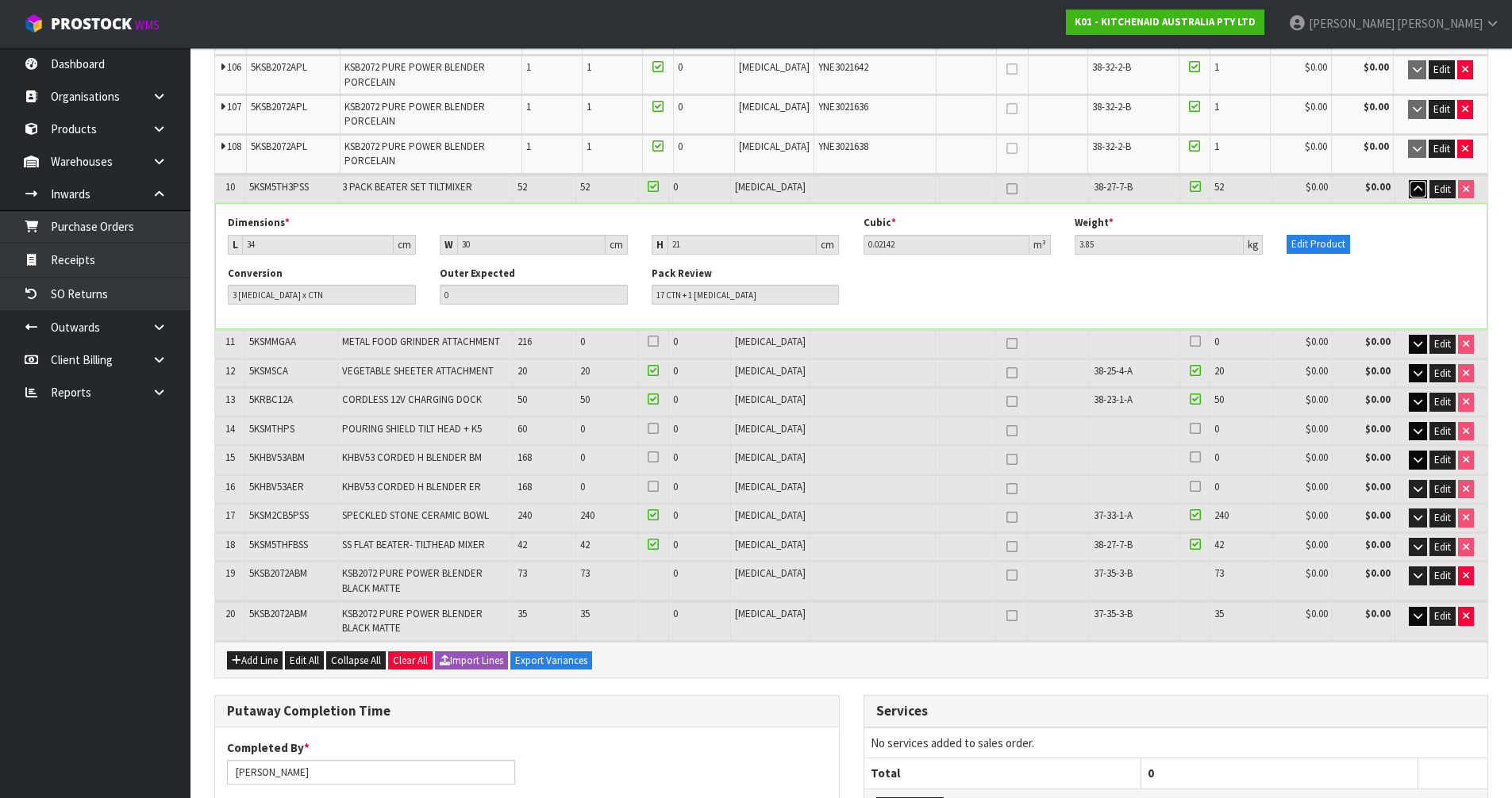
click at [1413, 184] on icon "button" at bounding box center [1417, 189] width 9 height 10
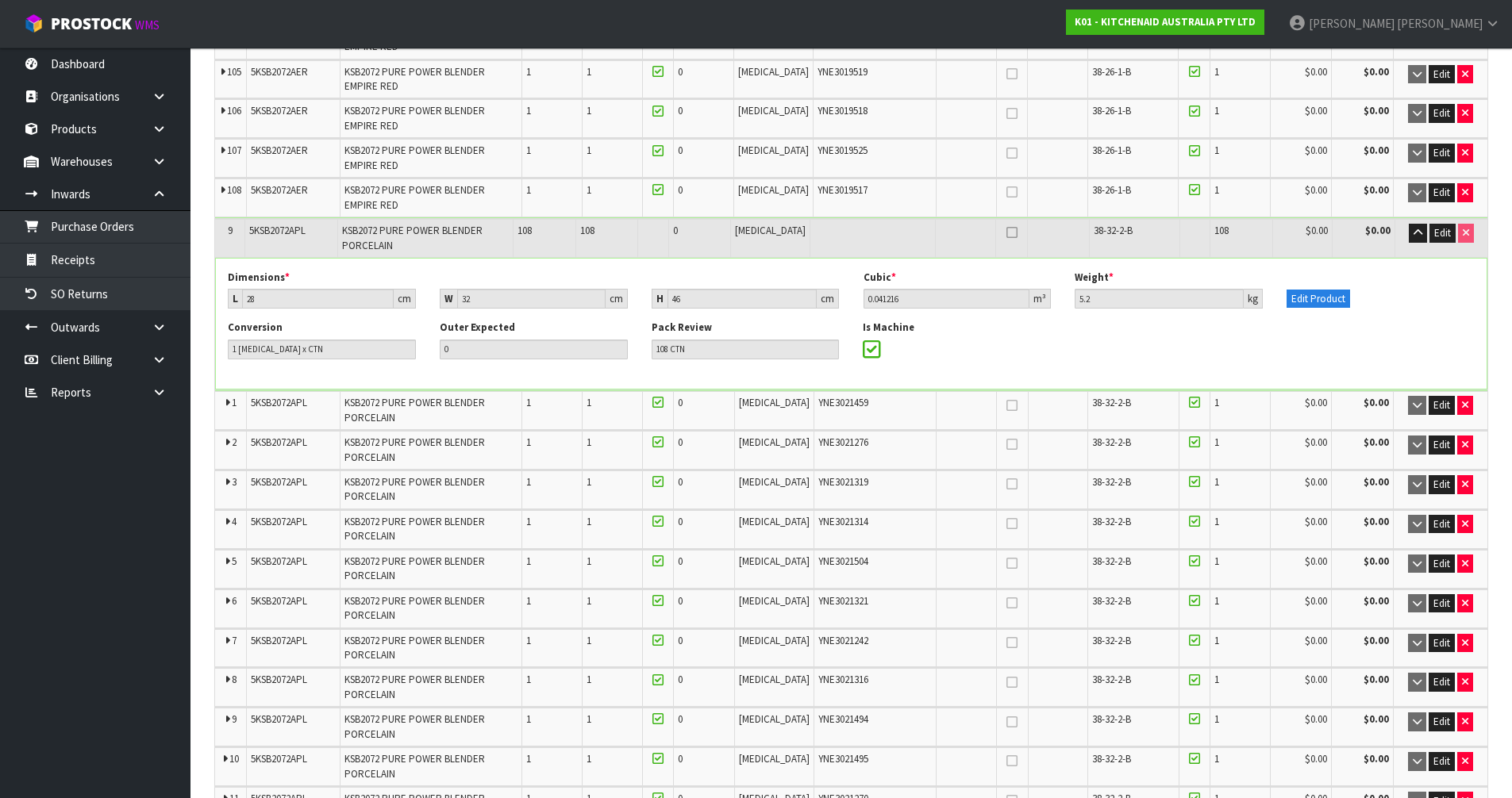
scroll to position [17703, 0]
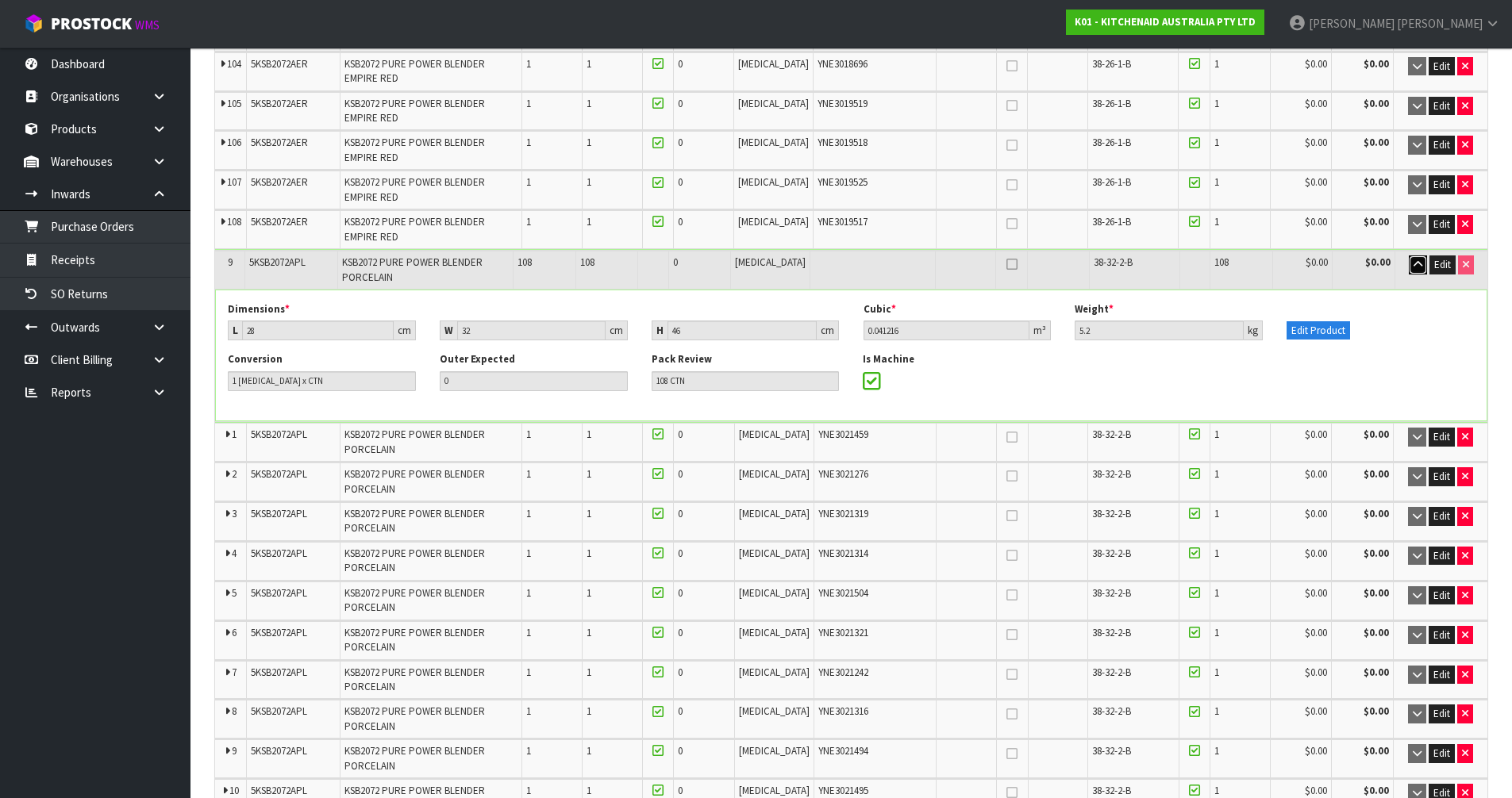
click at [1409, 256] on button "button" at bounding box center [1418, 265] width 18 height 19
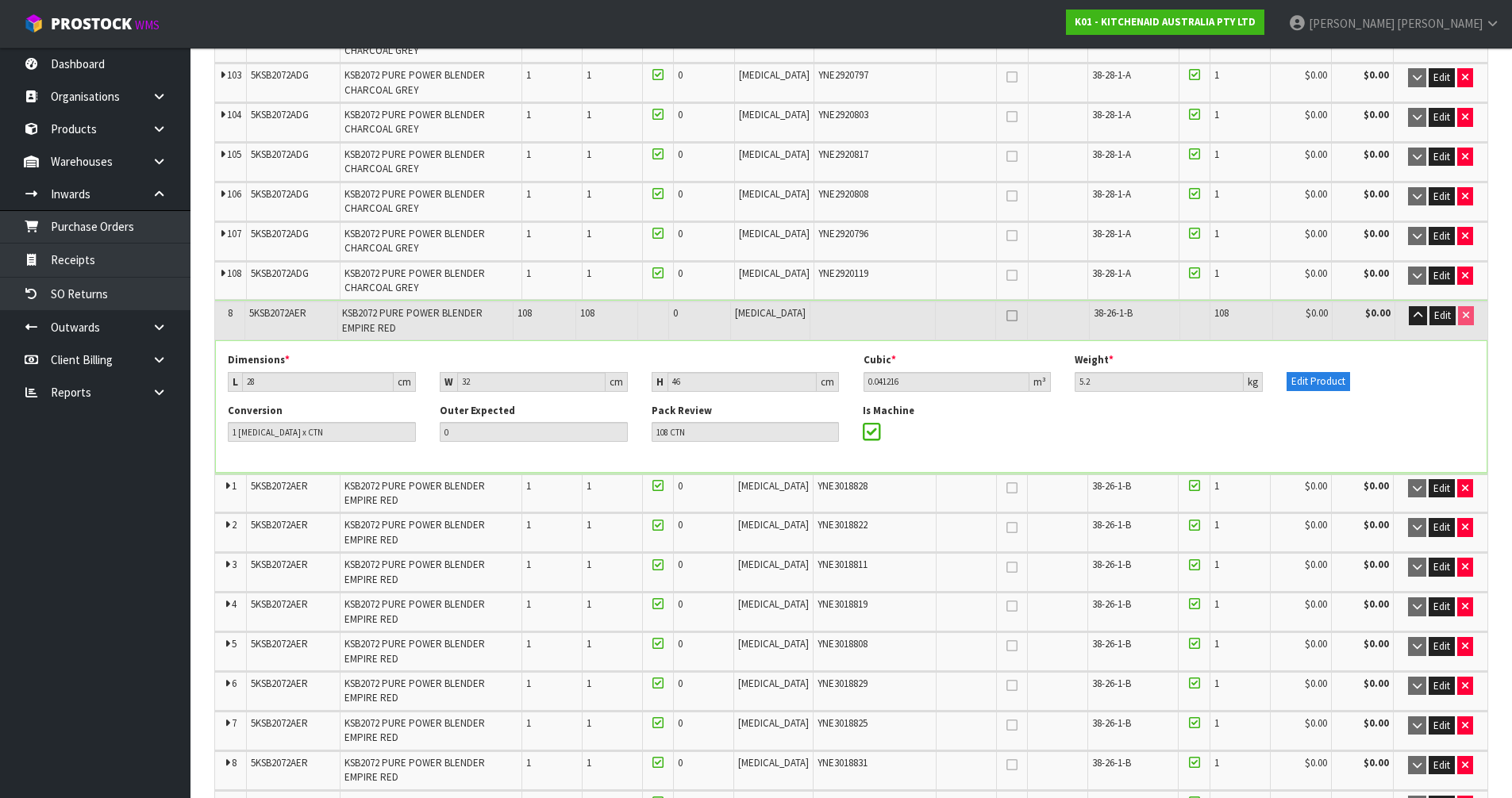
scroll to position [13180, 0]
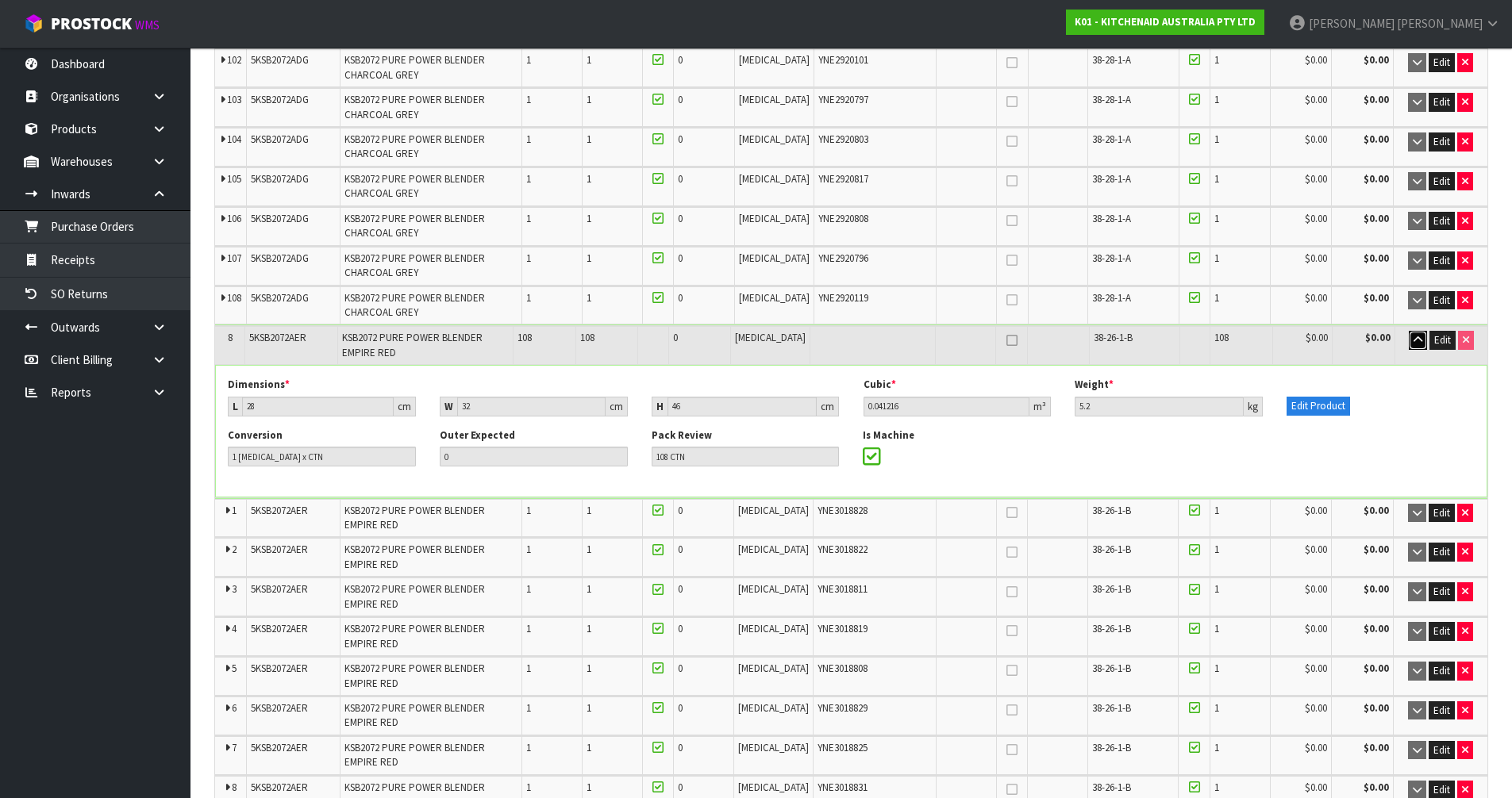
click at [1417, 335] on icon "button" at bounding box center [1417, 340] width 9 height 10
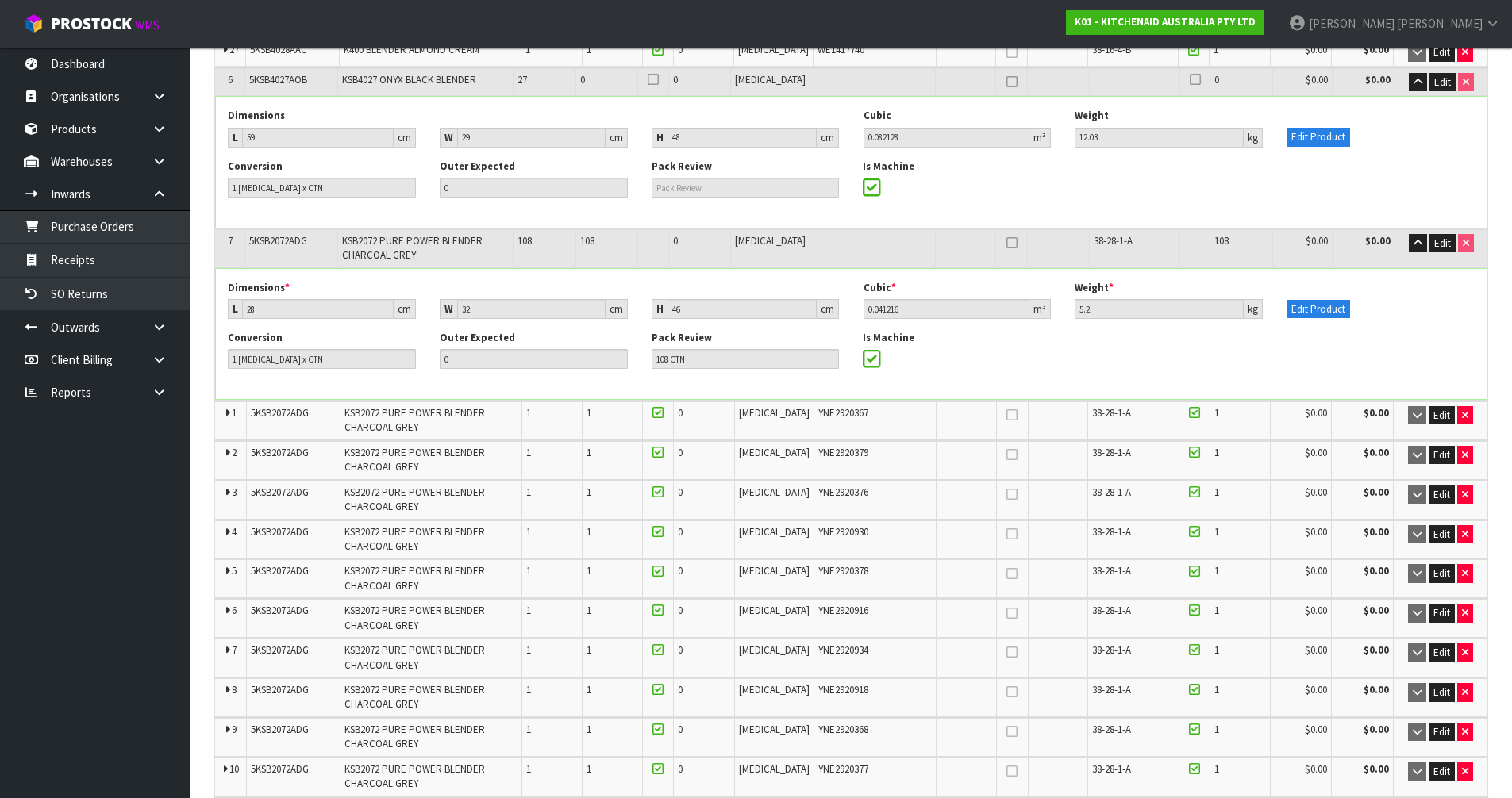
scroll to position [8815, 0]
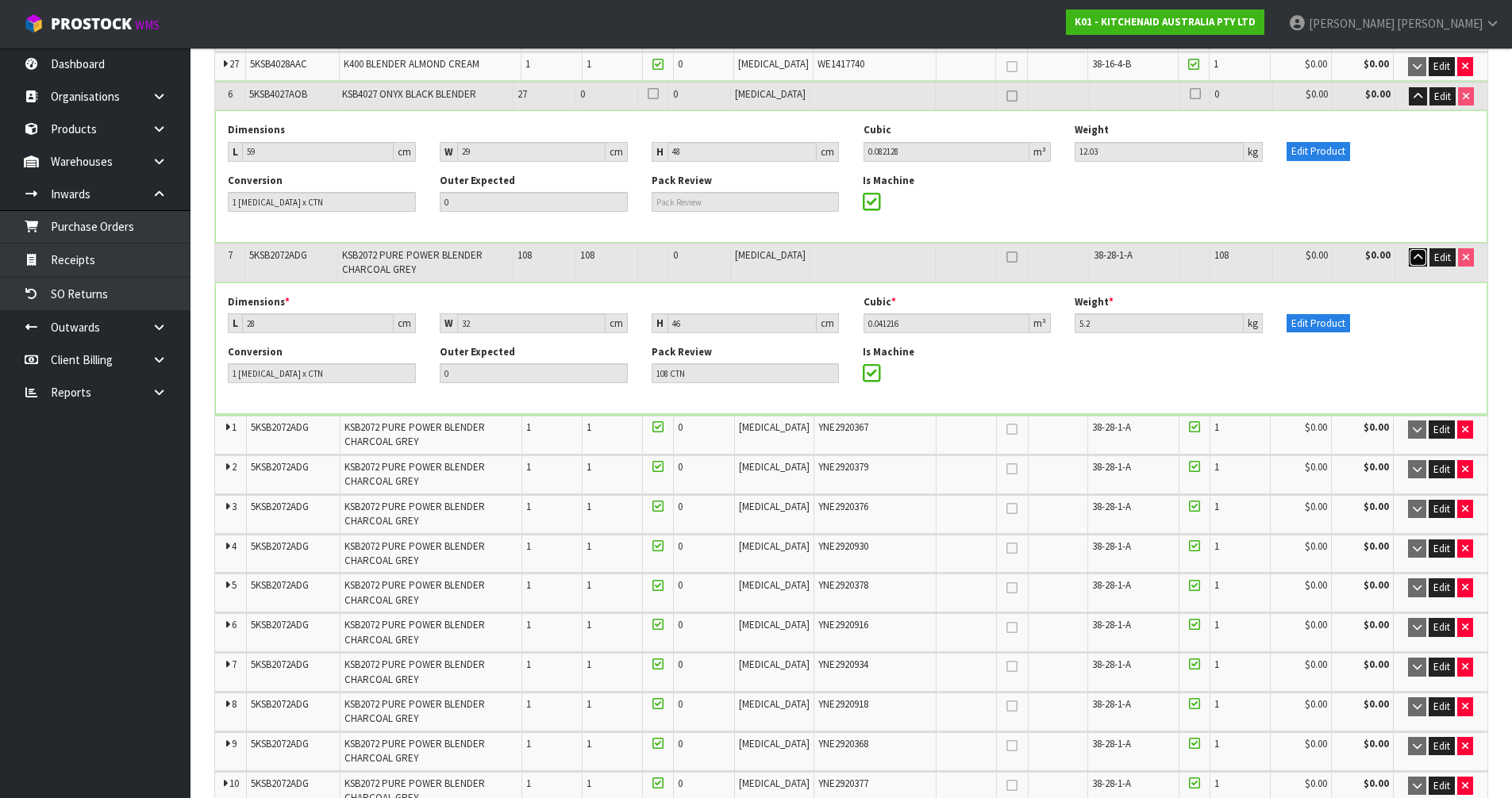
click at [1422, 248] on button "button" at bounding box center [1418, 257] width 18 height 19
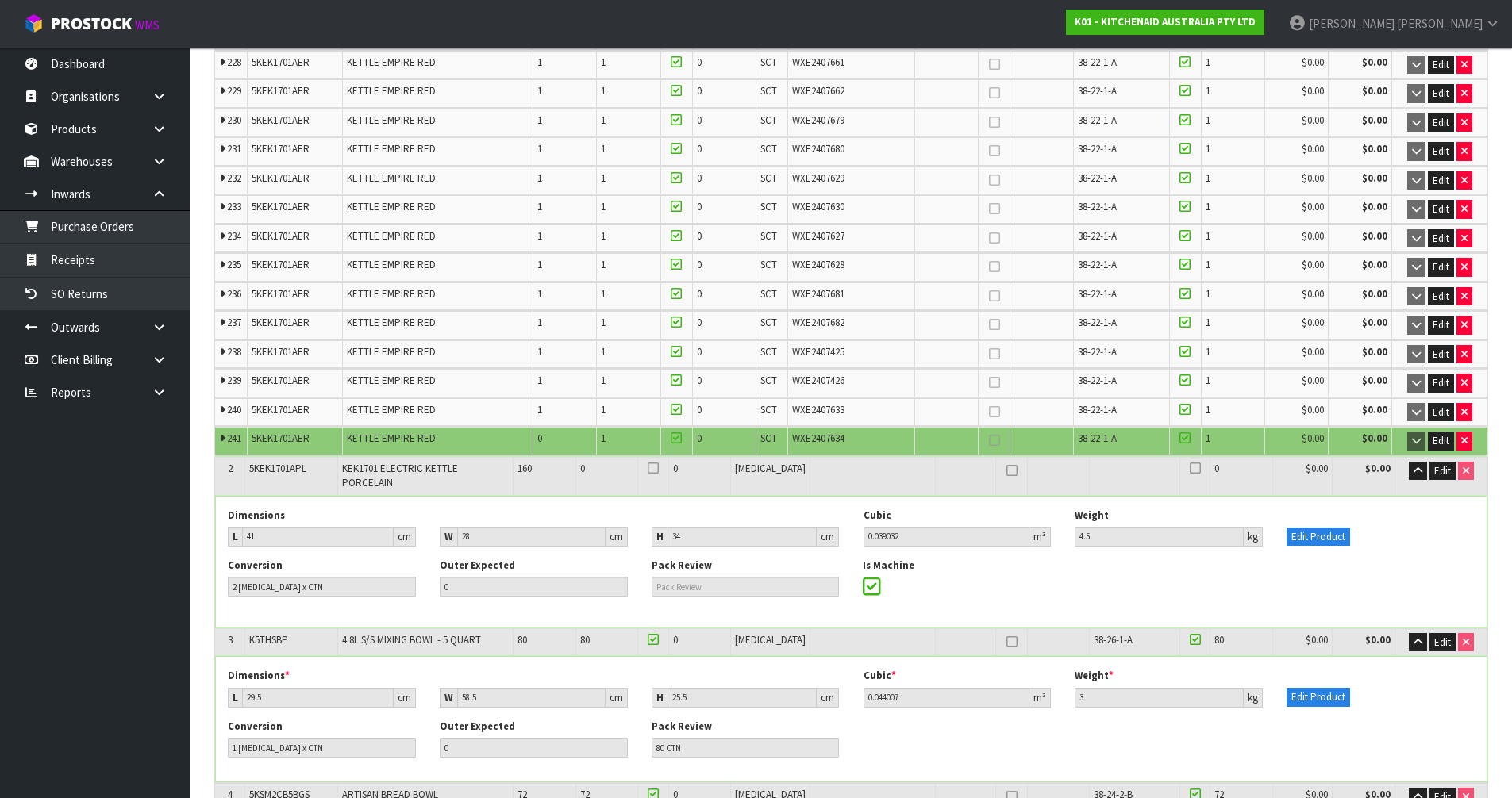
scroll to position [6990, 0]
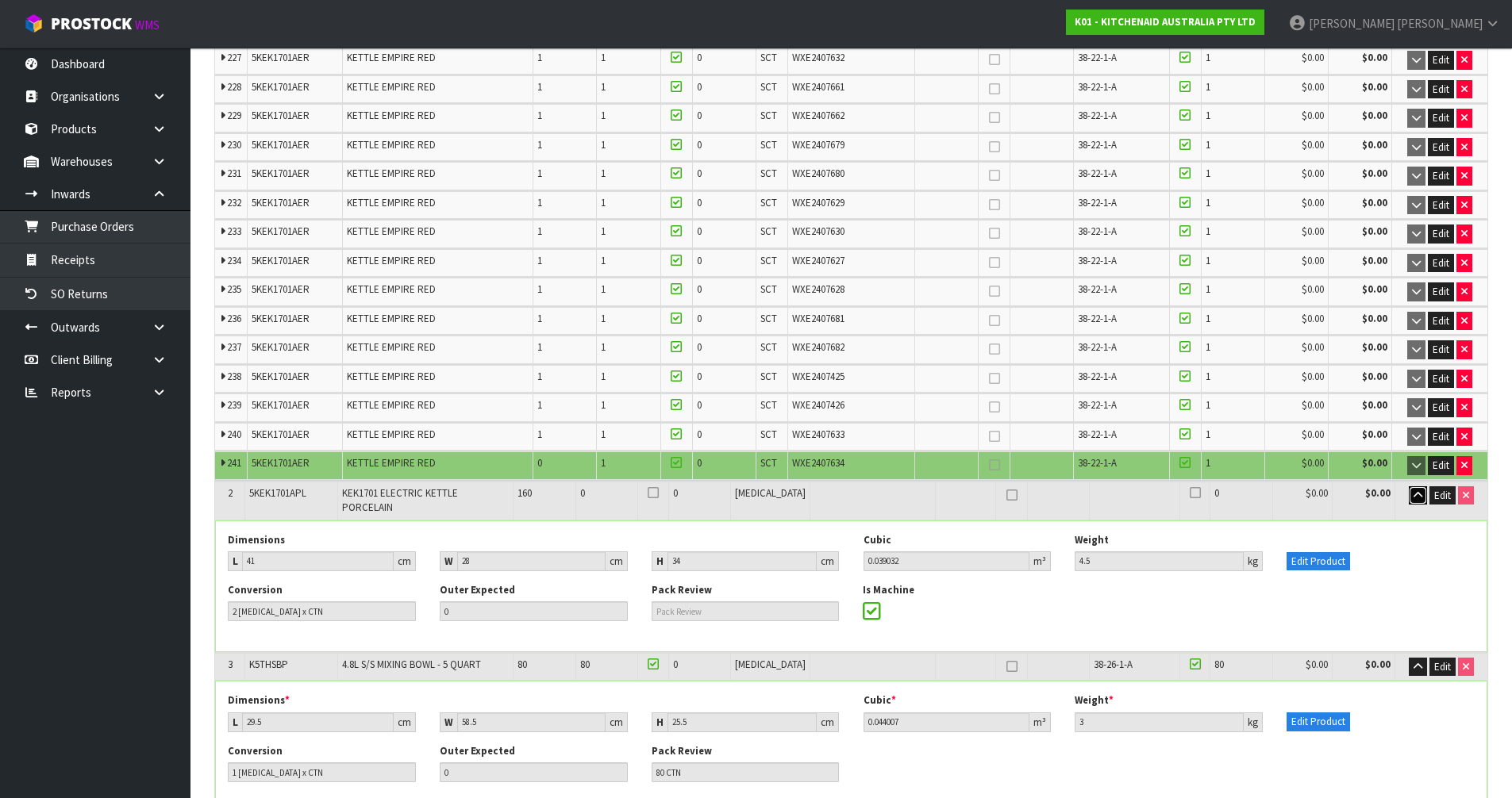
click at [1419, 501] on button "button" at bounding box center [1418, 495] width 18 height 19
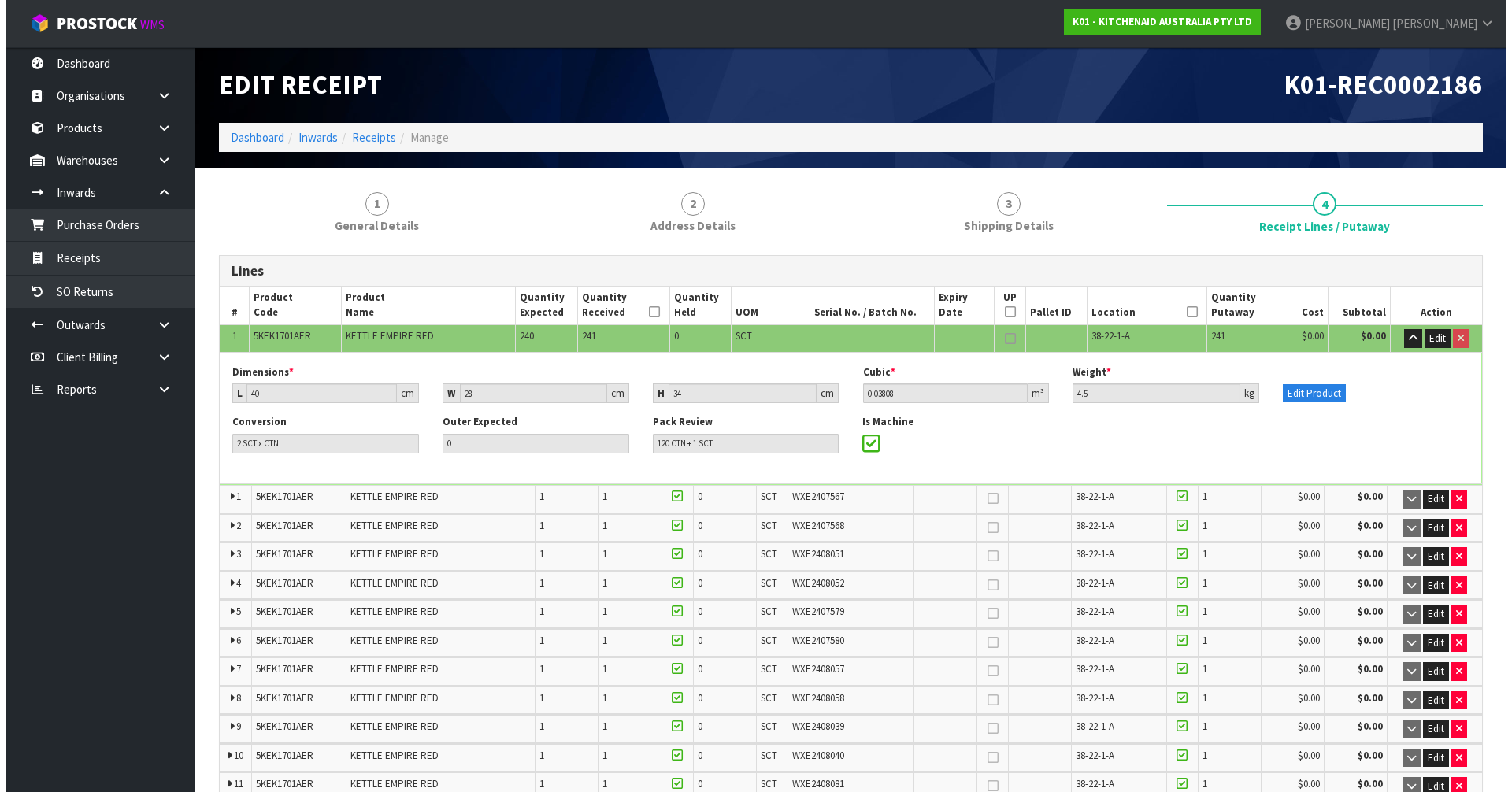
scroll to position [0, 0]
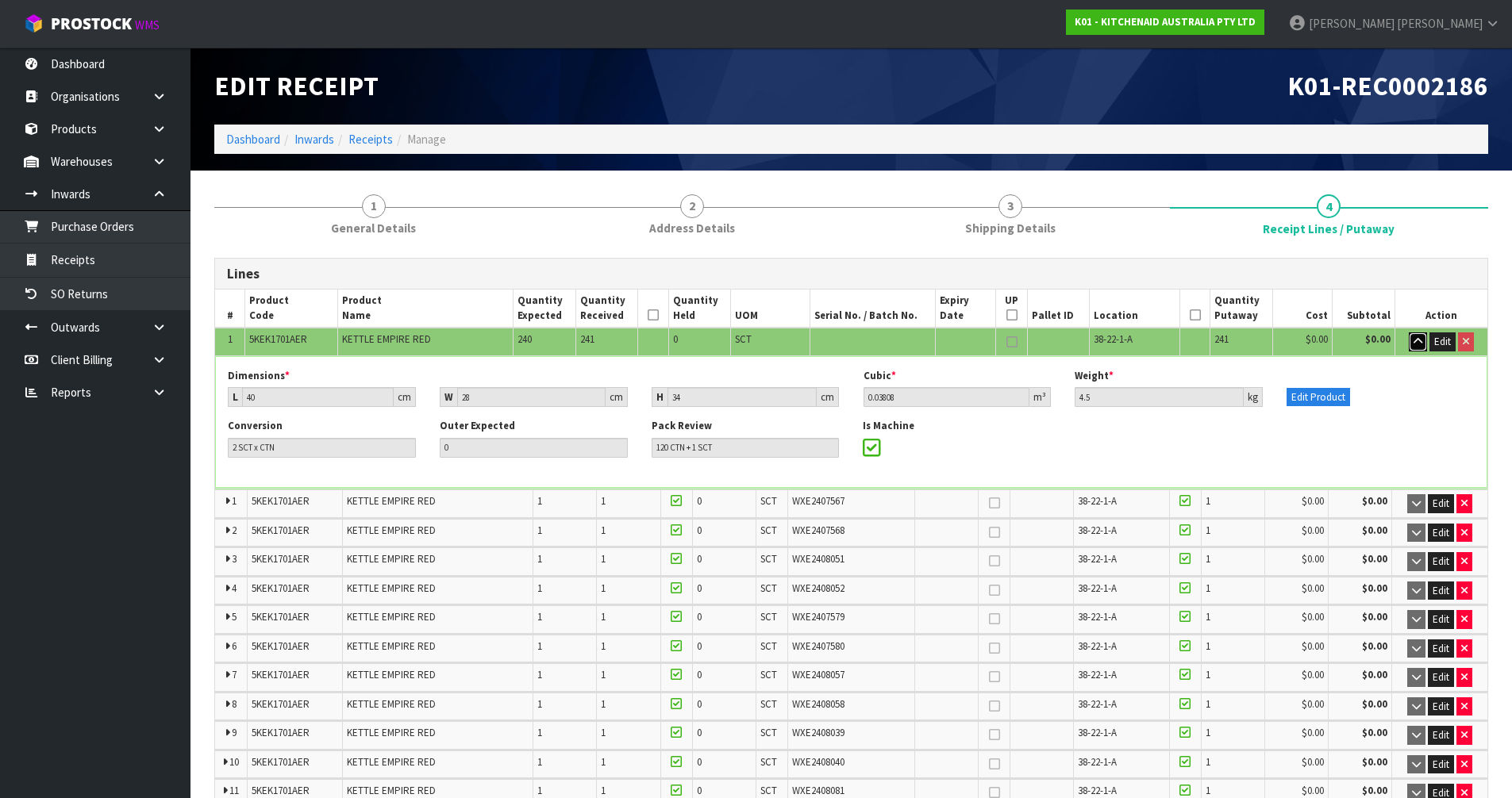
click at [1421, 341] on button "button" at bounding box center [1418, 342] width 18 height 19
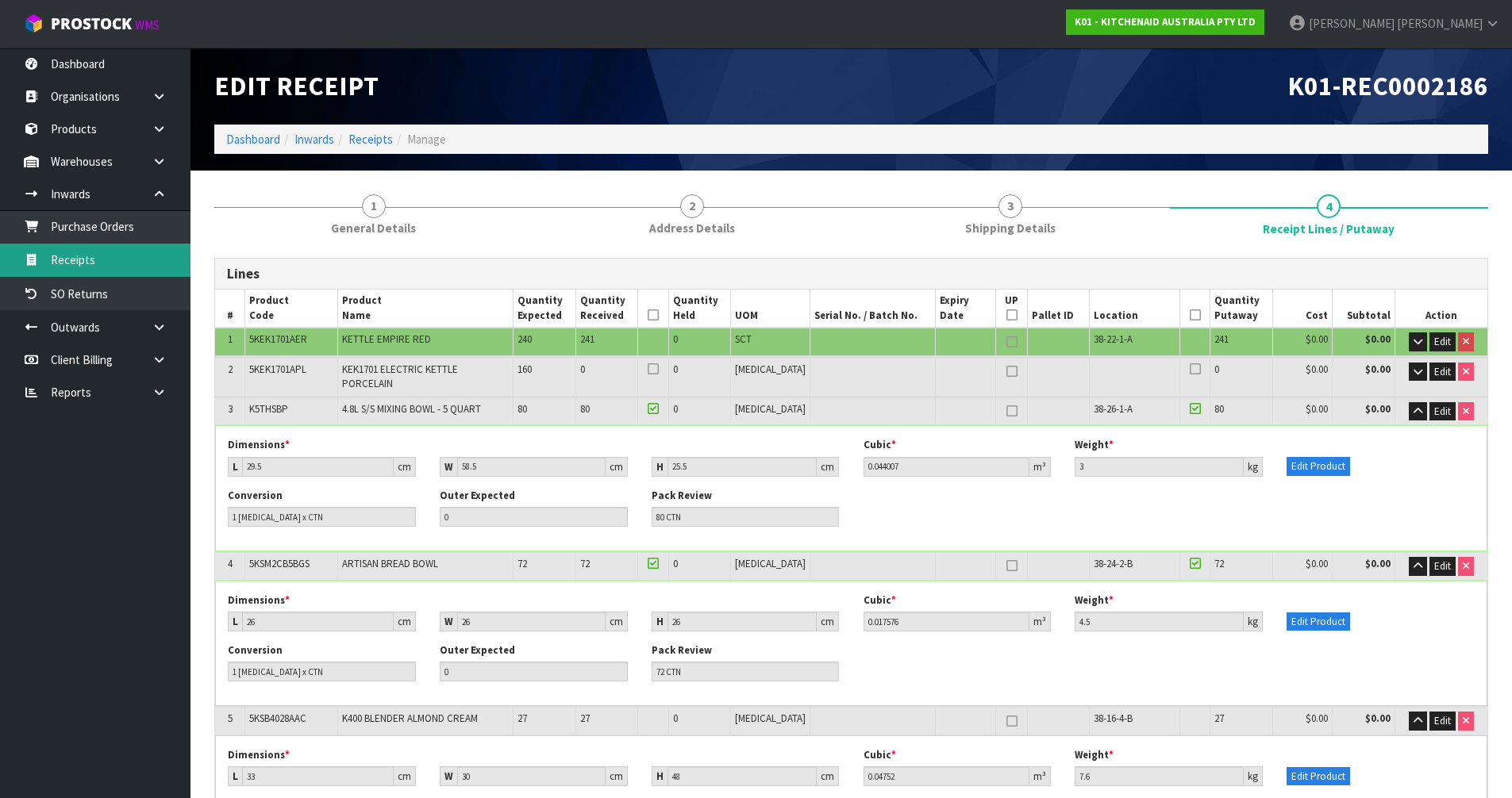
click at [121, 255] on link "Receipts" at bounding box center [95, 260] width 190 height 33
